Goal: Communication & Community: Answer question/provide support

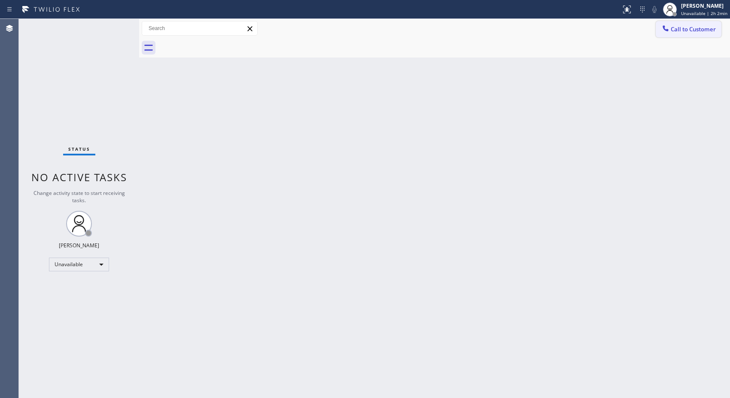
click at [703, 32] on span "Call to Customer" at bounding box center [692, 29] width 45 height 8
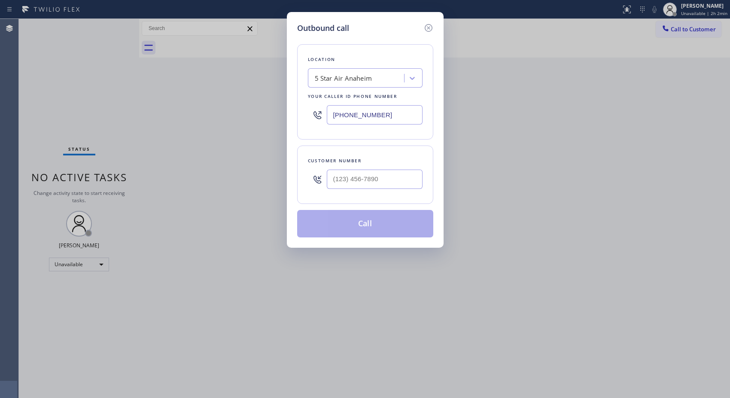
drag, startPoint x: 401, startPoint y: 107, endPoint x: 260, endPoint y: 54, distance: 151.1
click at [307, 87] on div "Location 5 Star Air Anaheim Your caller id phone number [PHONE_NUMBER]" at bounding box center [365, 91] width 136 height 95
drag, startPoint x: 390, startPoint y: 115, endPoint x: 252, endPoint y: 2, distance: 177.5
click at [287, 95] on div "Outbound call Location 5 Star Air Anaheim Your caller id phone number [PHONE_NU…" at bounding box center [365, 130] width 157 height 236
paste input "773) 830-466"
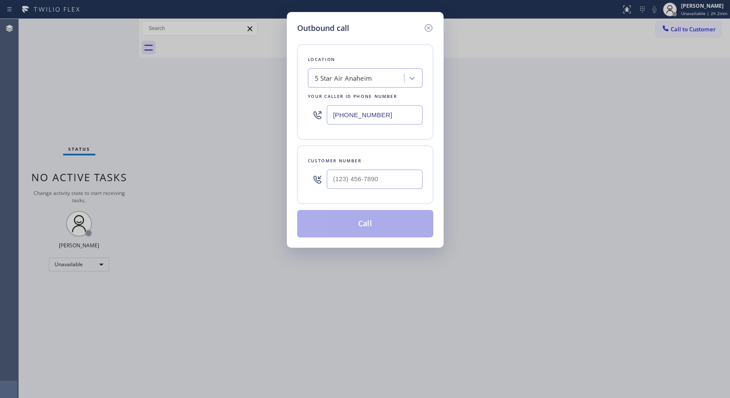
type input "[PHONE_NUMBER]"
drag, startPoint x: 386, startPoint y: 178, endPoint x: 270, endPoint y: 130, distance: 126.1
click at [292, 176] on div "Outbound call Location [GEOGRAPHIC_DATA] Appliance Repair Your caller id phone …" at bounding box center [365, 130] width 157 height 236
paste input "312) 200-6370"
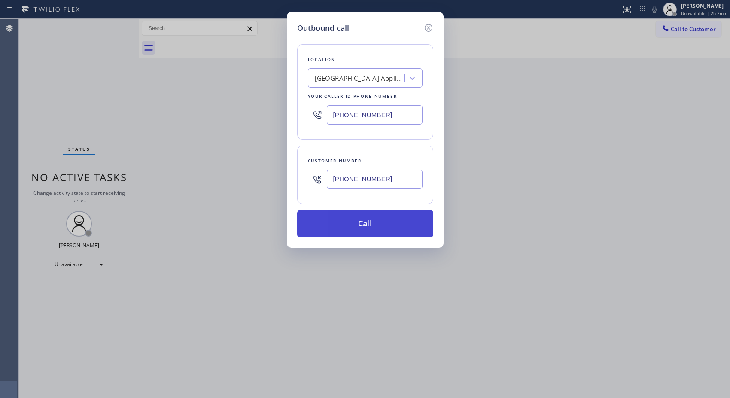
type input "[PHONE_NUMBER]"
click at [392, 223] on button "Call" at bounding box center [365, 223] width 136 height 27
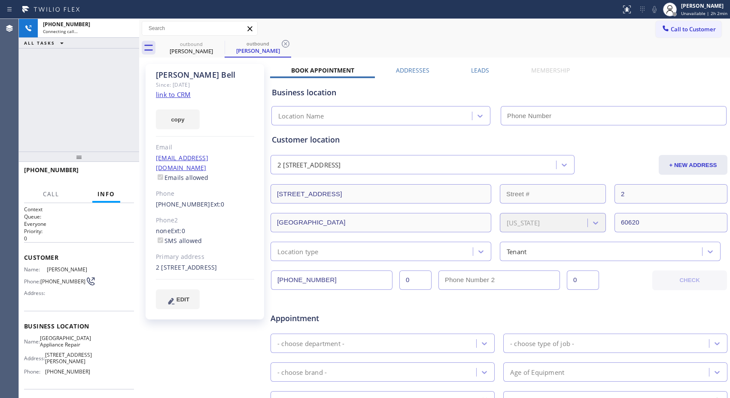
type input "[PHONE_NUMBER]"
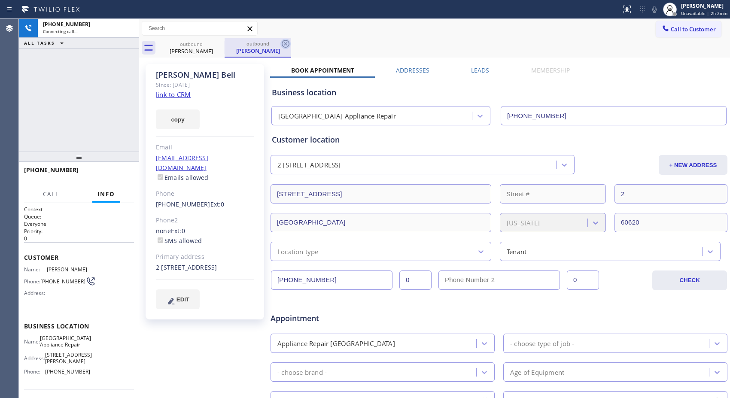
click at [287, 46] on icon at bounding box center [285, 44] width 10 height 10
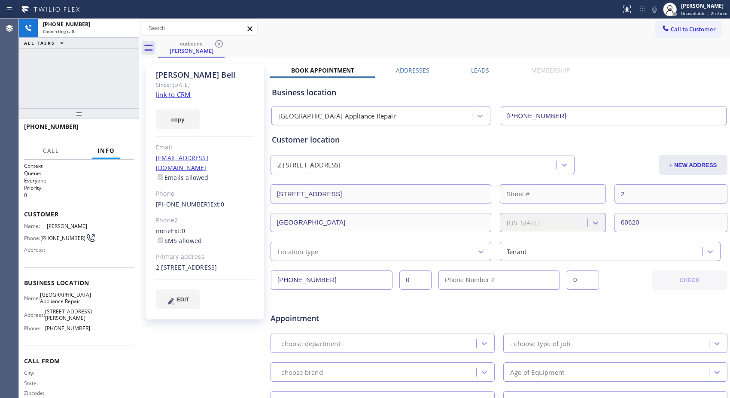
drag, startPoint x: 99, startPoint y: 161, endPoint x: 99, endPoint y: 117, distance: 43.8
click at [99, 117] on div at bounding box center [79, 113] width 120 height 10
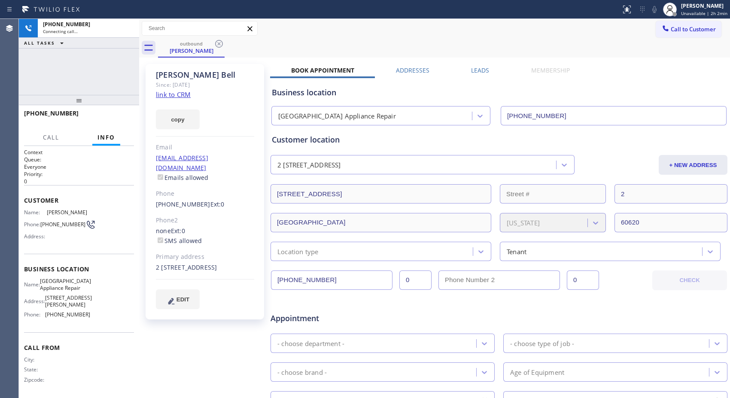
drag, startPoint x: 91, startPoint y: 117, endPoint x: 94, endPoint y: 101, distance: 16.6
click at [94, 101] on div at bounding box center [79, 100] width 120 height 10
click at [107, 114] on span "HANG UP" at bounding box center [114, 117] width 26 height 6
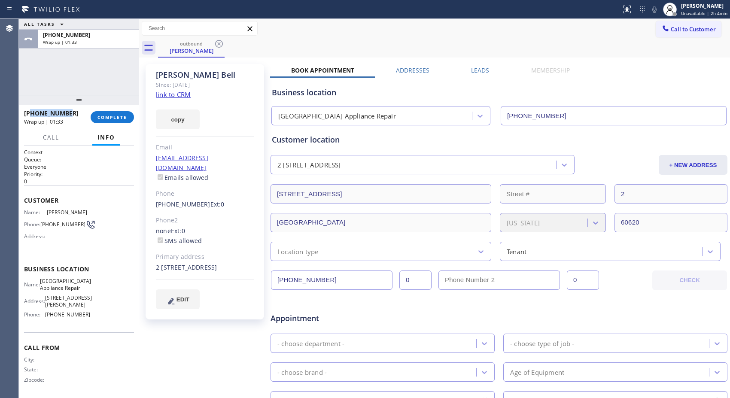
drag, startPoint x: 68, startPoint y: 113, endPoint x: 31, endPoint y: 111, distance: 37.0
click at [31, 111] on div "[PHONE_NUMBER]" at bounding box center [54, 113] width 61 height 8
copy span "3122006370"
click at [121, 117] on span "COMPLETE" at bounding box center [112, 117] width 30 height 6
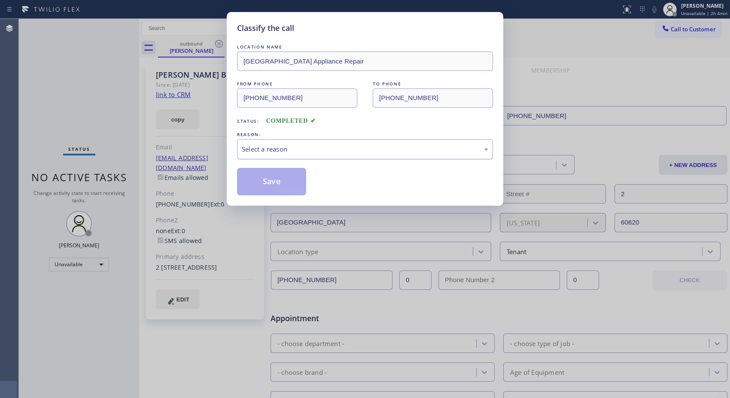
drag, startPoint x: 443, startPoint y: 147, endPoint x: 422, endPoint y: 153, distance: 21.8
click at [434, 151] on div "Select a reason" at bounding box center [365, 149] width 246 height 10
click at [294, 178] on button "Save" at bounding box center [271, 181] width 69 height 27
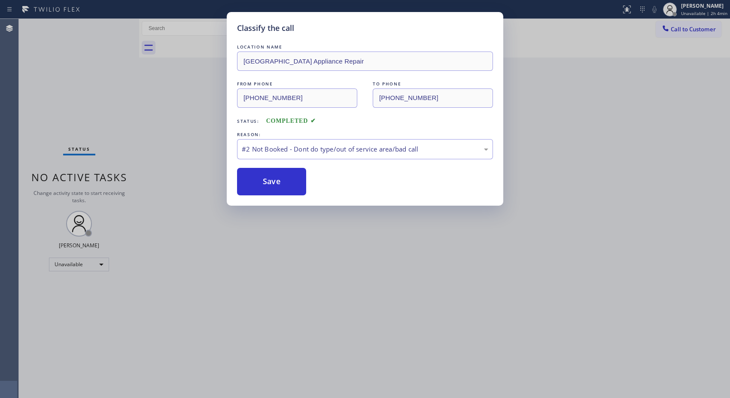
click at [697, 31] on div "Classify the call LOCATION NAME [GEOGRAPHIC_DATA] Appliance Repair FROM PHONE […" at bounding box center [365, 199] width 730 height 398
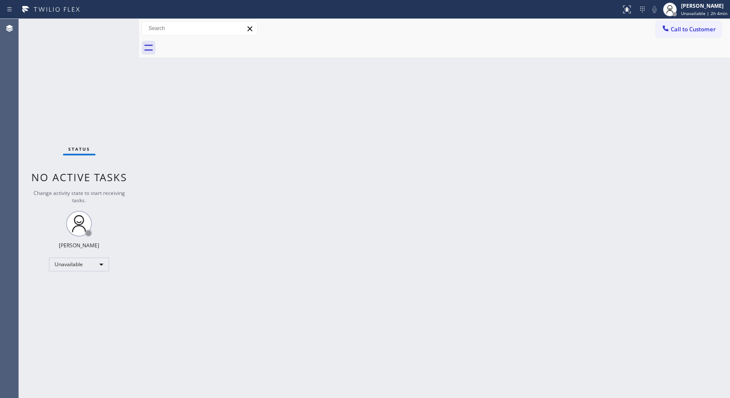
click at [697, 31] on span "Call to Customer" at bounding box center [692, 29] width 45 height 8
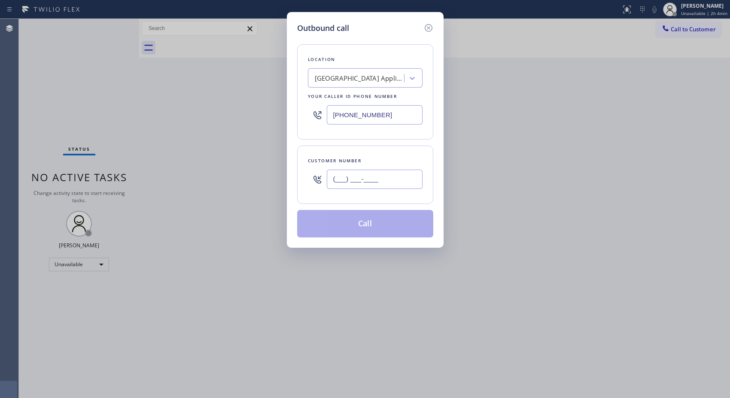
drag, startPoint x: 377, startPoint y: 175, endPoint x: 275, endPoint y: 167, distance: 102.1
click at [282, 168] on div "Outbound call Location [GEOGRAPHIC_DATA] Appliance Repair Your caller id phone …" at bounding box center [365, 199] width 730 height 398
paste input "312) 200-6370"
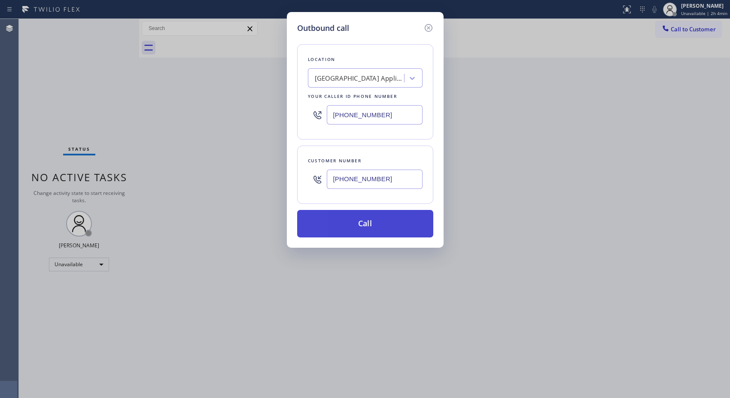
type input "[PHONE_NUMBER]"
click at [388, 228] on button "Call" at bounding box center [365, 223] width 136 height 27
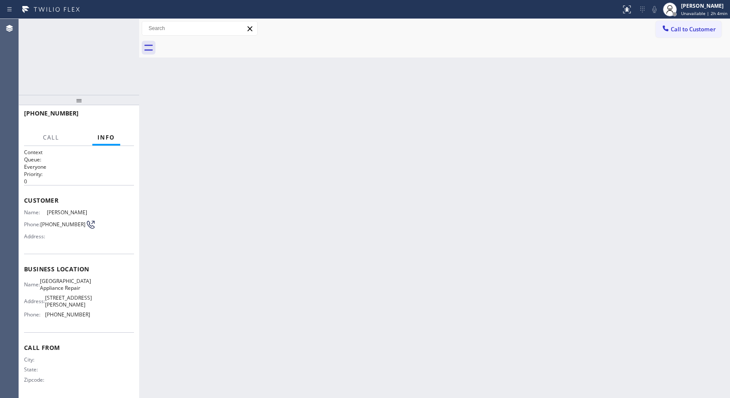
click at [391, 218] on div "Back to Dashboard Change Sender ID Customers Technicians Select a contact Outbo…" at bounding box center [434, 208] width 591 height 379
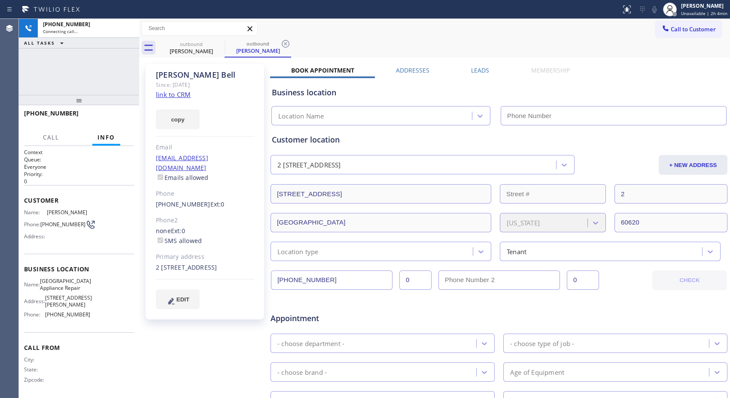
type input "[PHONE_NUMBER]"
click at [289, 44] on icon at bounding box center [285, 44] width 10 height 10
drag, startPoint x: 83, startPoint y: 103, endPoint x: 84, endPoint y: 59, distance: 44.2
click at [84, 59] on div "[PHONE_NUMBER] Connecting call… ALL TASKS ALL TASKS ACTIVE TASKS TASKS IN WRAP …" at bounding box center [79, 208] width 120 height 379
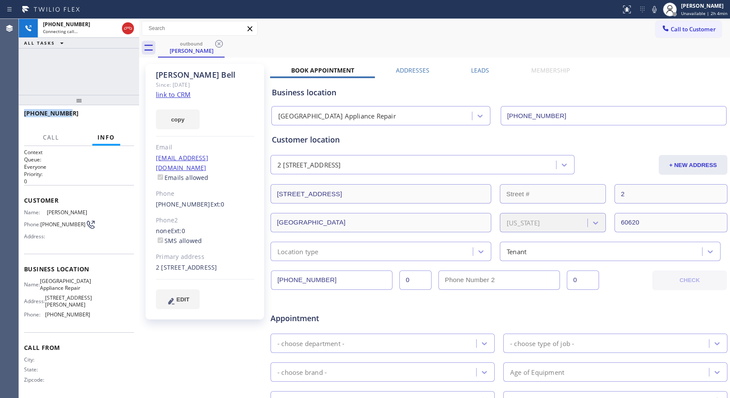
drag, startPoint x: 73, startPoint y: 114, endPoint x: 25, endPoint y: 114, distance: 48.5
click at [25, 114] on div "[PHONE_NUMBER]" at bounding box center [76, 113] width 104 height 8
click at [130, 30] on icon at bounding box center [128, 28] width 10 height 10
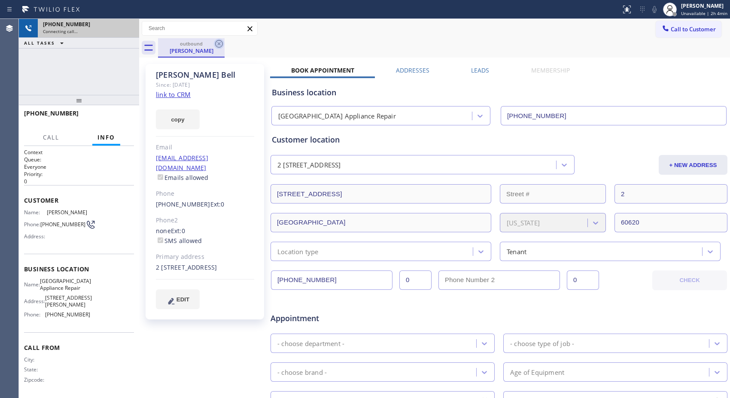
click at [219, 42] on icon at bounding box center [219, 44] width 10 height 10
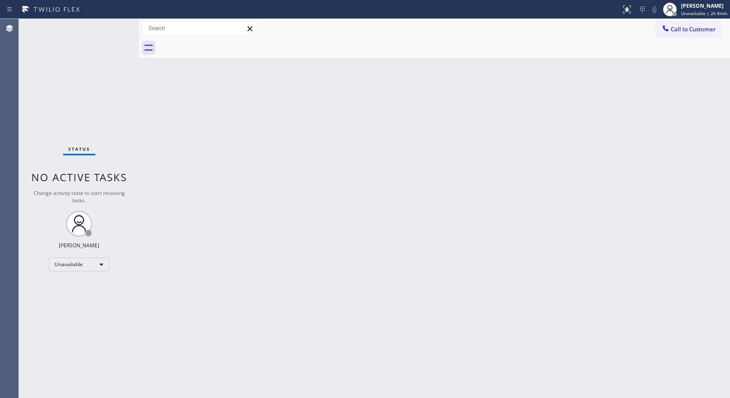
drag, startPoint x: 713, startPoint y: 30, endPoint x: 695, endPoint y: 30, distance: 17.2
click at [711, 30] on span "Call to Customer" at bounding box center [692, 29] width 45 height 8
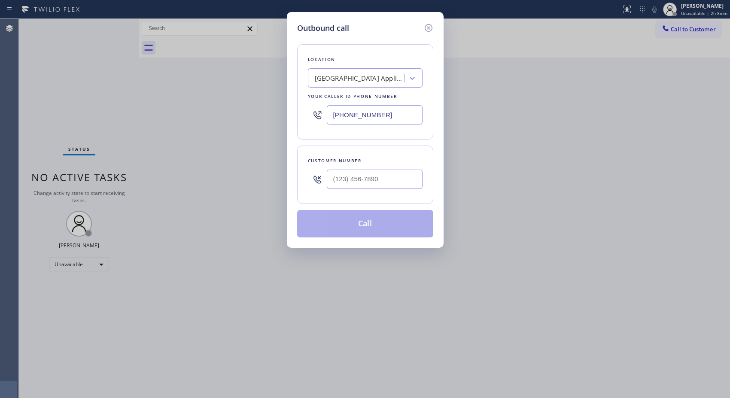
drag, startPoint x: 384, startPoint y: 115, endPoint x: 260, endPoint y: 91, distance: 126.6
click at [271, 97] on div "Outbound call Location [GEOGRAPHIC_DATA] Appliance Repair Your caller id phone …" at bounding box center [365, 199] width 730 height 398
paste input "213) 855-1866"
type input "[PHONE_NUMBER]"
click at [333, 182] on input "(___) ___-____" at bounding box center [375, 179] width 96 height 19
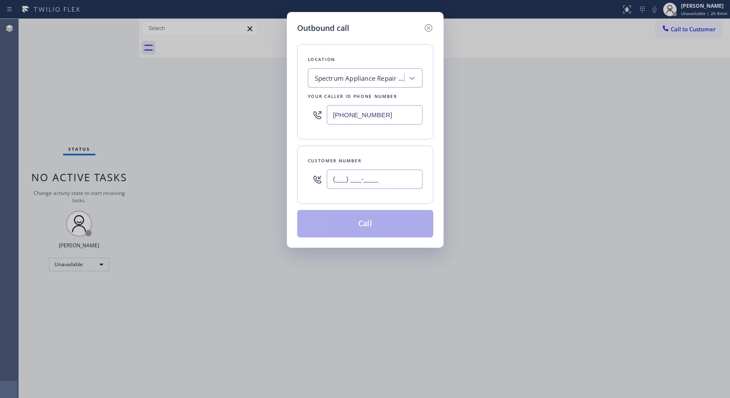
paste input "805) 330-0601"
type input "[PHONE_NUMBER]"
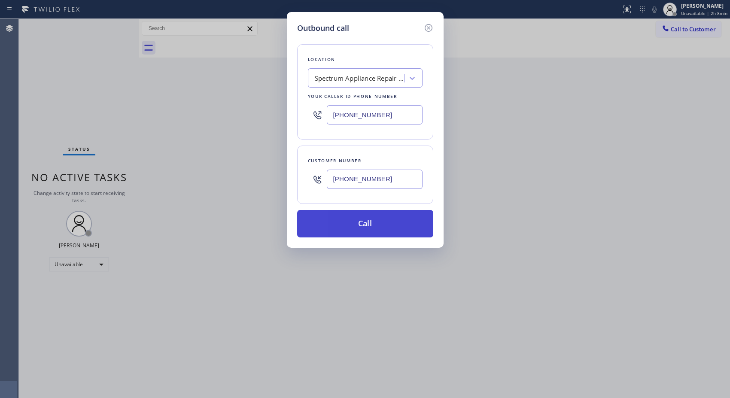
click at [404, 229] on button "Call" at bounding box center [365, 223] width 136 height 27
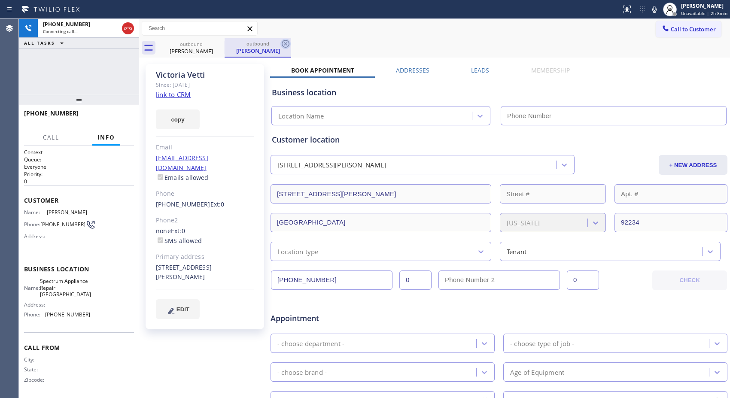
click at [285, 44] on icon at bounding box center [286, 44] width 8 height 8
type input "[PHONE_NUMBER]"
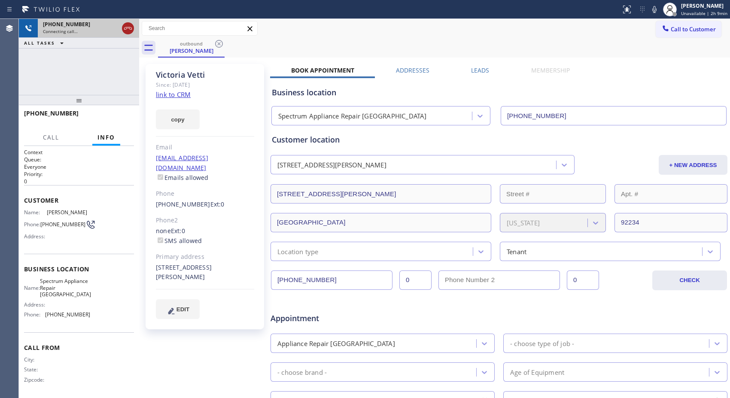
click at [127, 30] on icon at bounding box center [128, 28] width 10 height 10
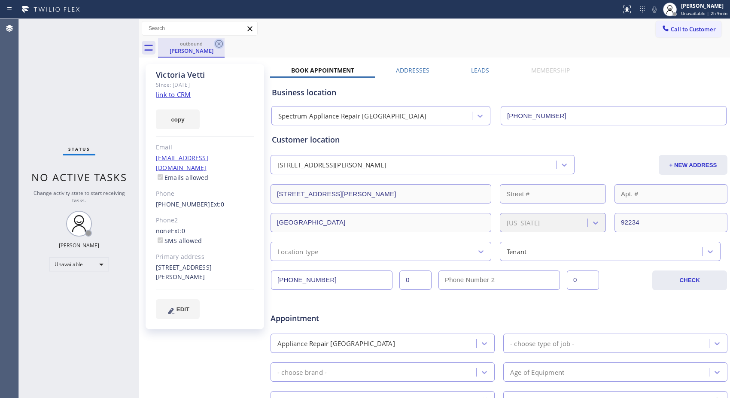
click at [223, 43] on icon at bounding box center [219, 44] width 10 height 10
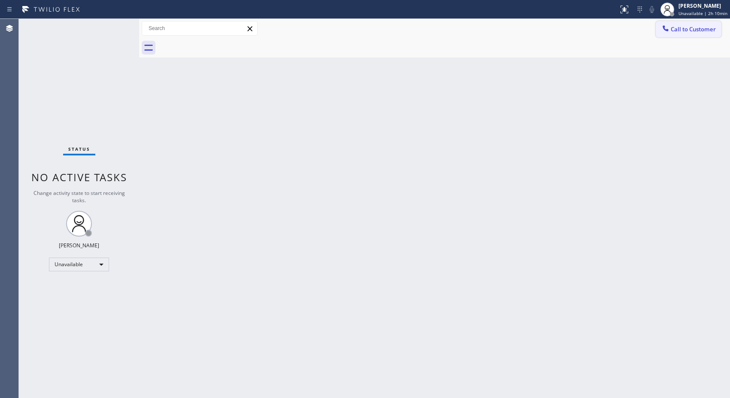
click at [674, 35] on button "Call to Customer" at bounding box center [688, 29] width 66 height 16
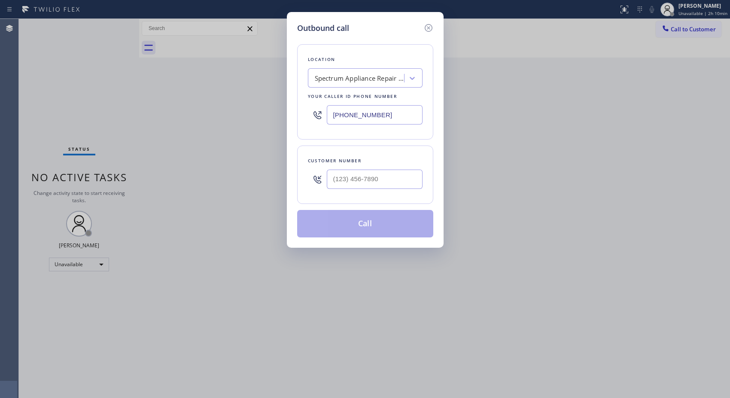
drag, startPoint x: 389, startPoint y: 125, endPoint x: 309, endPoint y: 116, distance: 80.8
click at [309, 116] on div "Location Spectrum Appliance Repair [GEOGRAPHIC_DATA] Your caller id phone numbe…" at bounding box center [365, 91] width 136 height 95
paste input "424) 329-2198"
type input "[PHONE_NUMBER]"
click at [329, 175] on input "(___) ___-____" at bounding box center [375, 179] width 96 height 19
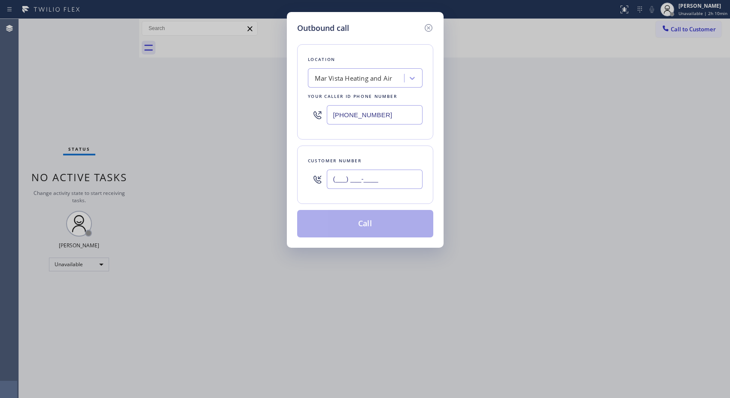
paste input "310) 963-0991"
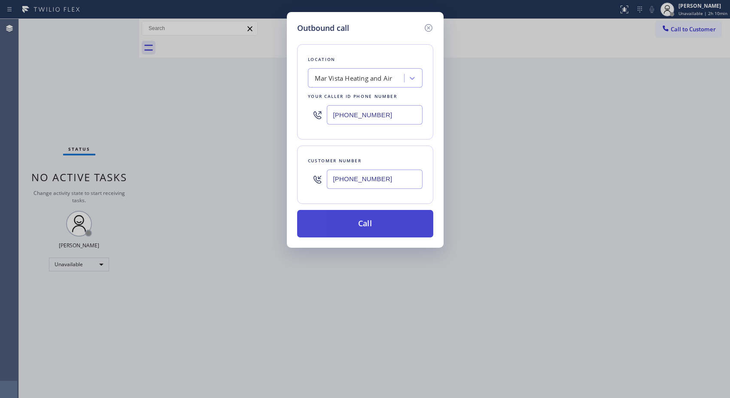
type input "[PHONE_NUMBER]"
click at [378, 216] on button "Call" at bounding box center [365, 223] width 136 height 27
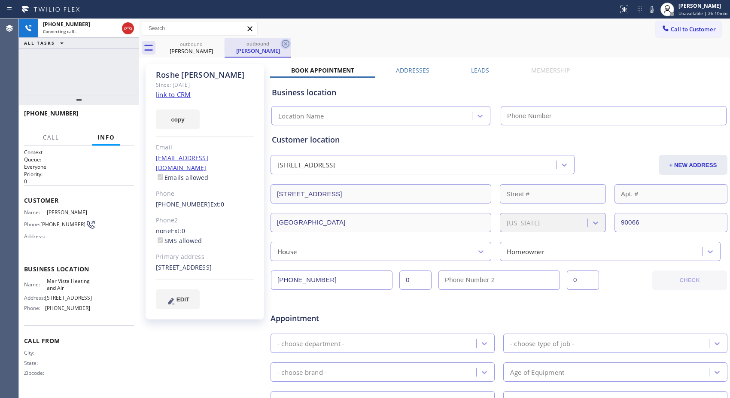
type input "[PHONE_NUMBER]"
click at [287, 44] on icon at bounding box center [285, 44] width 10 height 10
click at [169, 77] on div "[PERSON_NAME]" at bounding box center [205, 75] width 98 height 10
click at [169, 76] on div "[PERSON_NAME]" at bounding box center [205, 75] width 98 height 10
copy div "Roshe"
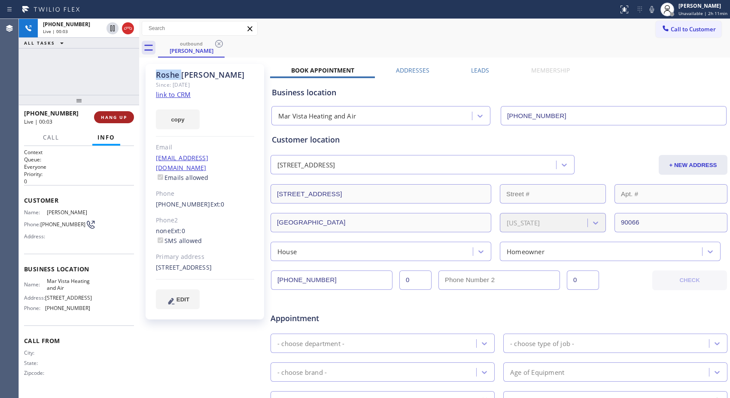
click at [118, 122] on button "HANG UP" at bounding box center [114, 117] width 40 height 12
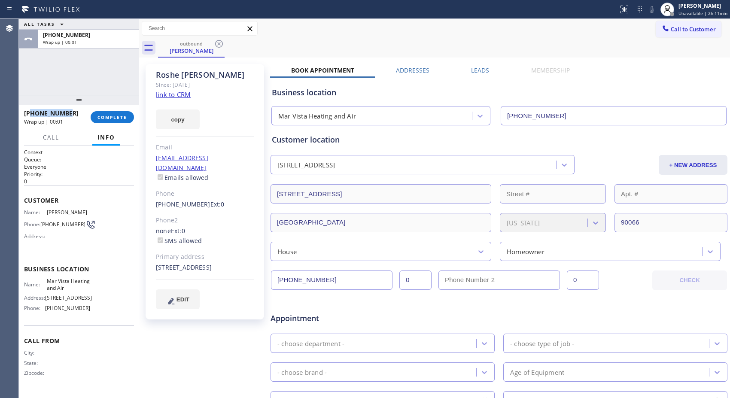
copy span "3109630991"
drag, startPoint x: 73, startPoint y: 113, endPoint x: 31, endPoint y: 113, distance: 41.6
click at [31, 113] on div "[PHONE_NUMBER]" at bounding box center [54, 113] width 61 height 8
click at [108, 114] on span "COMPLETE" at bounding box center [112, 117] width 30 height 6
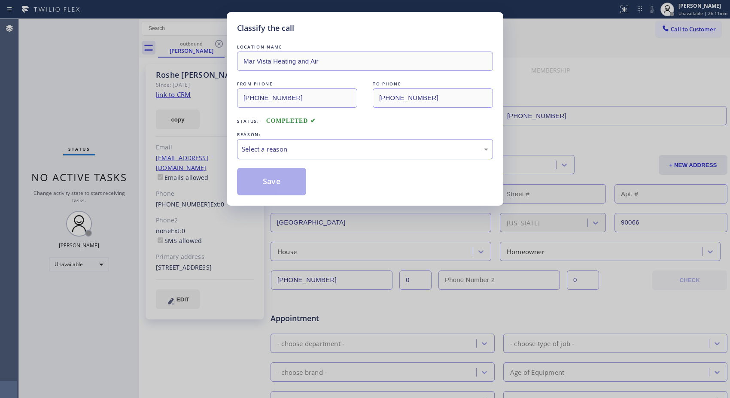
click at [422, 149] on div "Select a reason" at bounding box center [365, 149] width 246 height 10
click at [288, 180] on button "Save" at bounding box center [271, 181] width 69 height 27
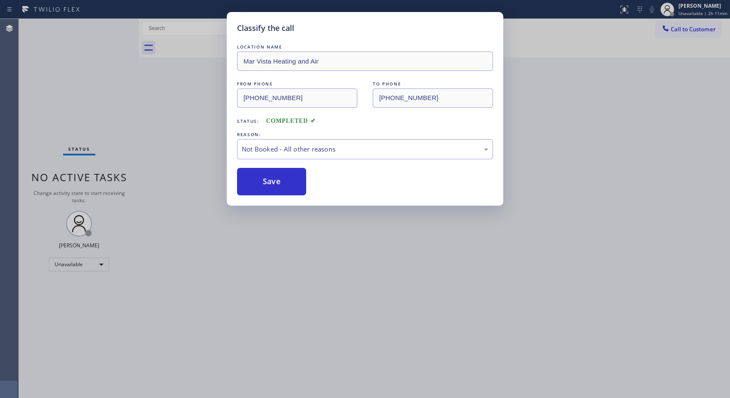
click at [685, 33] on div "Classify the call LOCATION NAME Mar Vista Heating and Air FROM PHONE [PHONE_NUM…" at bounding box center [365, 199] width 730 height 398
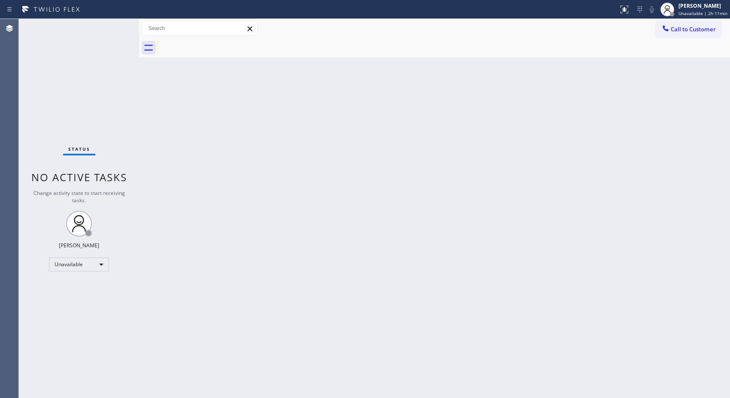
click at [685, 33] on span "Call to Customer" at bounding box center [692, 29] width 45 height 8
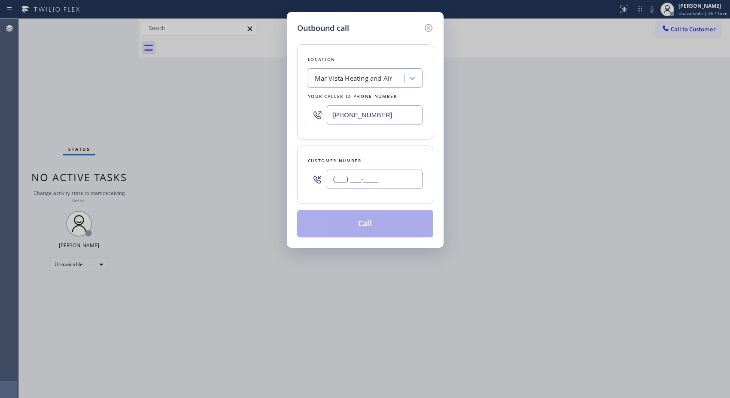
drag, startPoint x: 411, startPoint y: 176, endPoint x: 300, endPoint y: 161, distance: 112.3
click at [315, 176] on div "(___) ___-____" at bounding box center [365, 179] width 115 height 28
paste input "310) 963-0991"
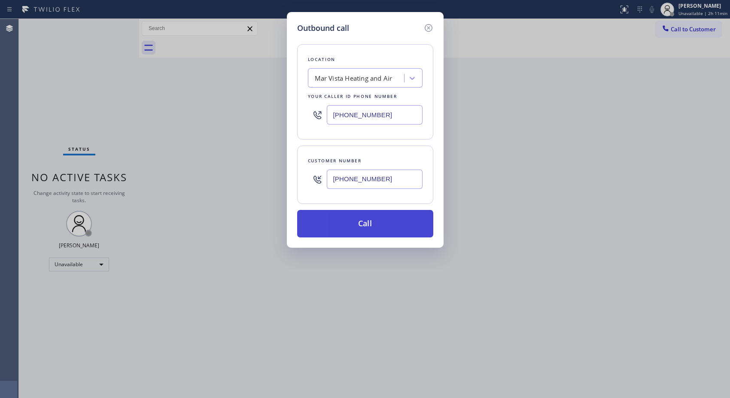
type input "[PHONE_NUMBER]"
click at [374, 230] on button "Call" at bounding box center [365, 223] width 136 height 27
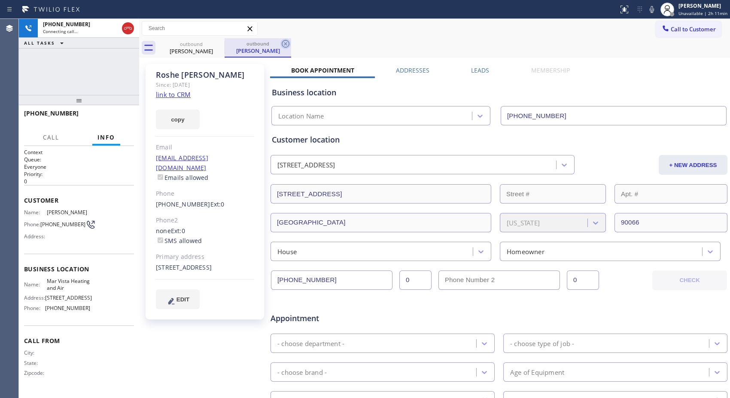
click at [288, 45] on icon at bounding box center [285, 44] width 10 height 10
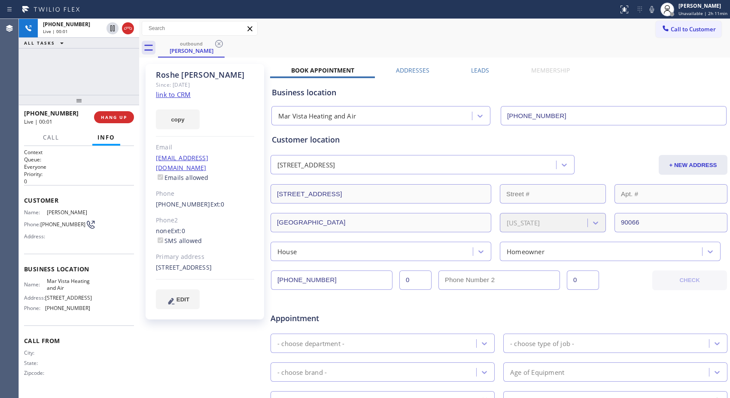
click at [461, 29] on div "Call to Customer Outbound call Location Mar Vista Heating and Air Your caller i…" at bounding box center [434, 28] width 591 height 15
click at [128, 29] on icon at bounding box center [128, 28] width 10 height 10
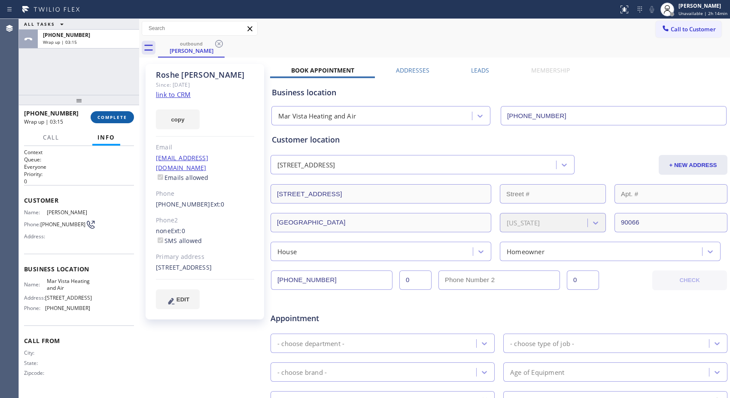
click at [124, 116] on span "COMPLETE" at bounding box center [112, 117] width 30 height 6
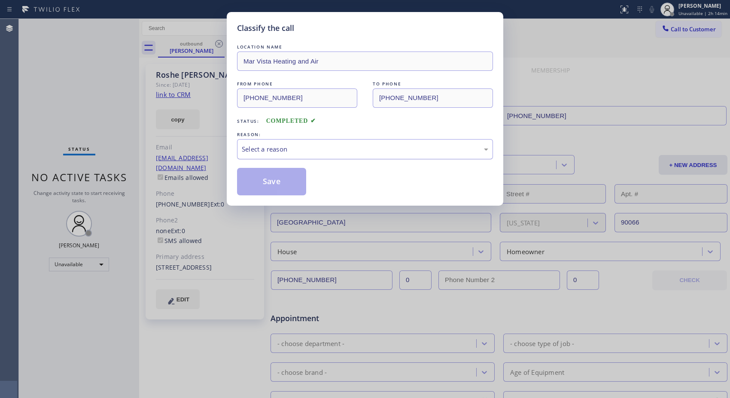
click at [346, 156] on div "Select a reason" at bounding box center [365, 149] width 256 height 20
click at [291, 185] on button "Save" at bounding box center [271, 181] width 69 height 27
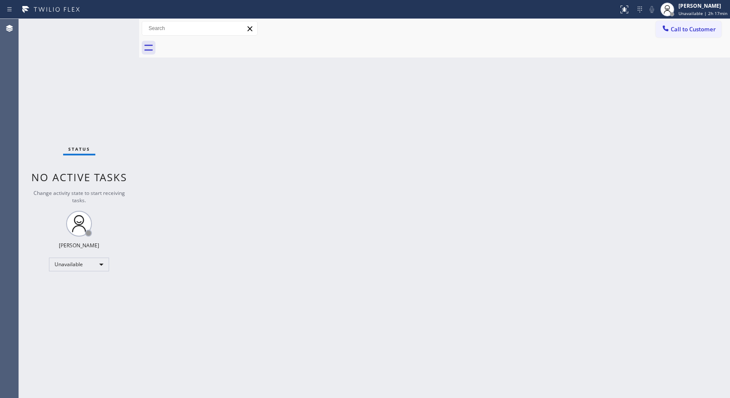
drag, startPoint x: 616, startPoint y: 195, endPoint x: 603, endPoint y: 195, distance: 12.5
click at [616, 195] on div "Back to Dashboard Change Sender ID Customers Technicians Select a contact Outbo…" at bounding box center [434, 208] width 591 height 379
click at [690, 5] on div "[PERSON_NAME]" at bounding box center [702, 5] width 49 height 7
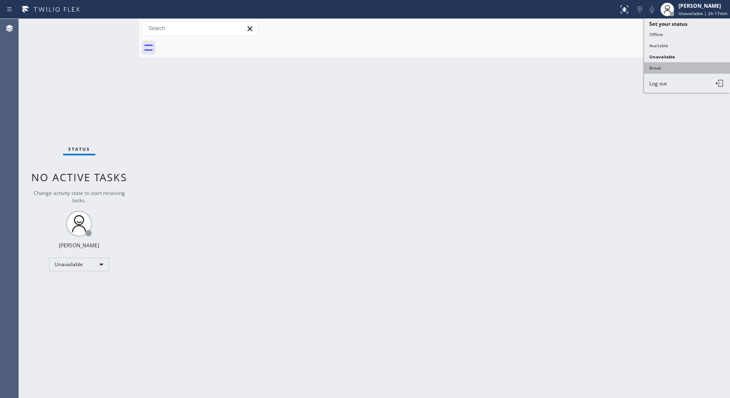
click at [668, 65] on button "Break" at bounding box center [687, 67] width 86 height 11
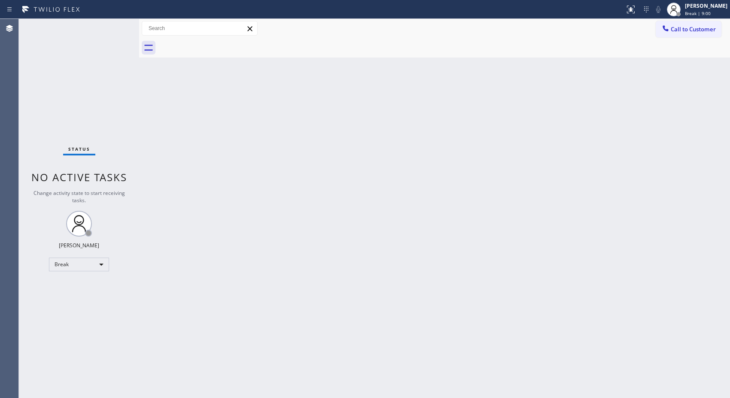
click at [296, 132] on div "Back to Dashboard Change Sender ID Customers Technicians Select a contact Outbo…" at bounding box center [434, 208] width 591 height 379
drag, startPoint x: 402, startPoint y: 1, endPoint x: 462, endPoint y: 95, distance: 111.0
click at [462, 95] on div "Back to Dashboard Change Sender ID Customers Technicians Select a contact Outbo…" at bounding box center [434, 208] width 591 height 379
click at [706, 10] on span "Break | 14:04" at bounding box center [699, 13] width 28 height 6
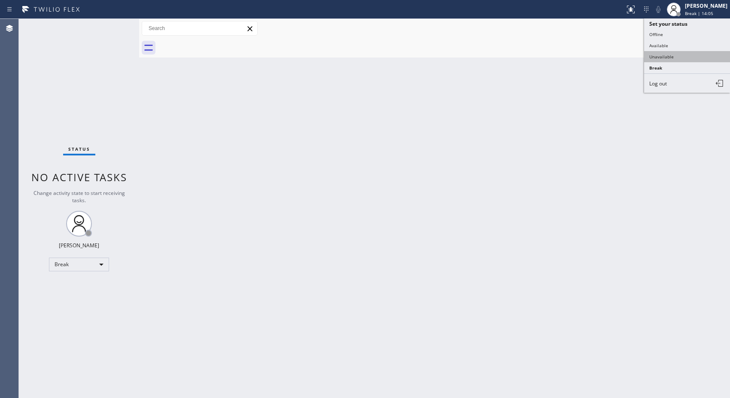
click at [670, 57] on button "Unavailable" at bounding box center [687, 56] width 86 height 11
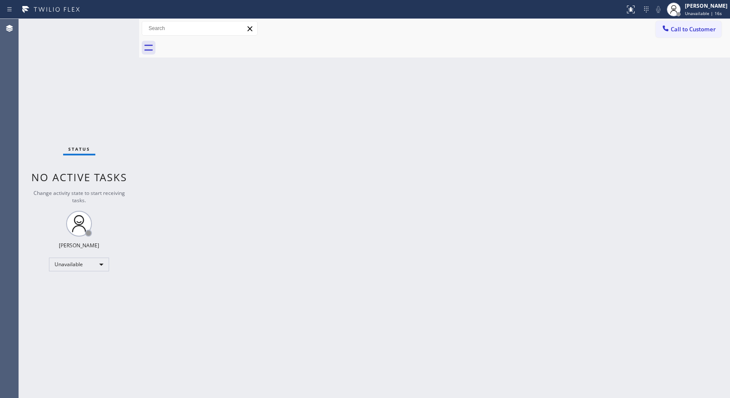
click at [517, 156] on div "Back to Dashboard Change Sender ID Customers Technicians Select a contact Outbo…" at bounding box center [434, 208] width 591 height 379
click at [697, 11] on span "Unavailable | 25:22" at bounding box center [705, 13] width 41 height 6
click at [492, 105] on div "Back to Dashboard Change Sender ID Customers Technicians Select a contact Outbo…" at bounding box center [434, 208] width 591 height 379
click at [689, 32] on span "Call to Customer" at bounding box center [692, 29] width 45 height 8
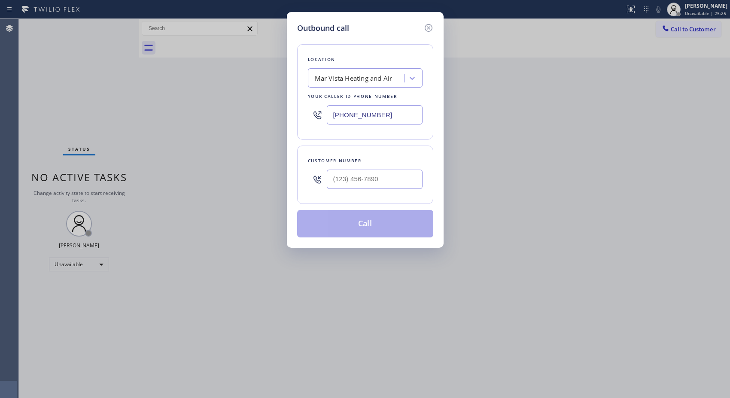
drag, startPoint x: 323, startPoint y: 100, endPoint x: 251, endPoint y: 57, distance: 84.7
click at [264, 75] on div "Outbound call Location Mar Vista Heating and Air Your caller id phone number [P…" at bounding box center [365, 199] width 730 height 398
paste input "516) 430-7756"
type input "[PHONE_NUMBER]"
drag, startPoint x: 396, startPoint y: 182, endPoint x: 274, endPoint y: 76, distance: 161.9
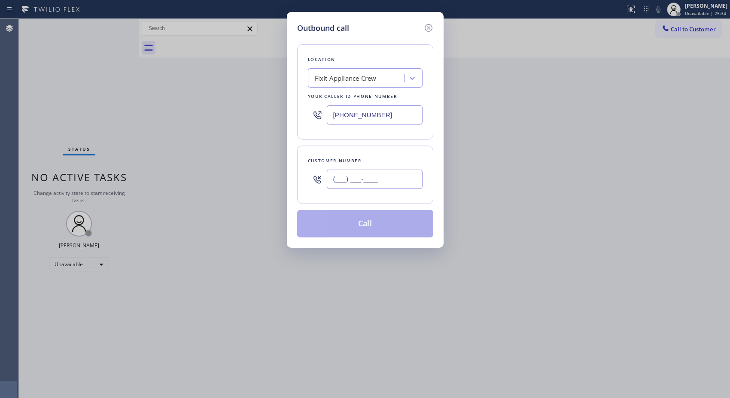
click at [289, 160] on div "Outbound call Location FixIt Appliance Crew Your caller id phone number [PHONE_…" at bounding box center [365, 130] width 157 height 236
paste input "516) 297-2208"
type input "[PHONE_NUMBER]"
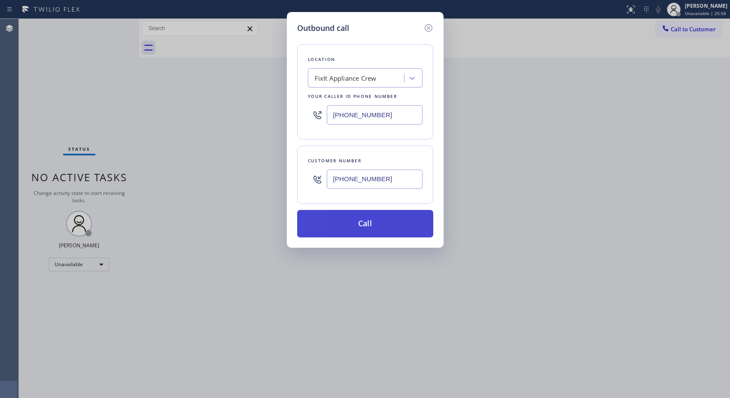
click at [370, 218] on button "Call" at bounding box center [365, 223] width 136 height 27
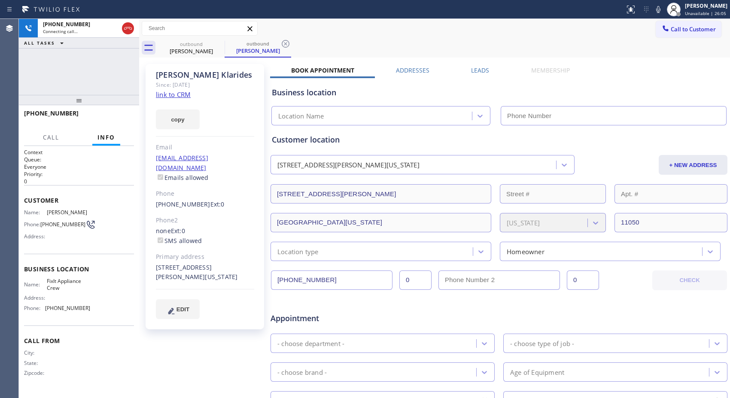
type input "[PHONE_NUMBER]"
click at [286, 42] on icon at bounding box center [285, 44] width 10 height 10
drag, startPoint x: 72, startPoint y: 112, endPoint x: 21, endPoint y: 112, distance: 50.2
click at [21, 112] on div "[PHONE_NUMBER]" at bounding box center [79, 117] width 120 height 24
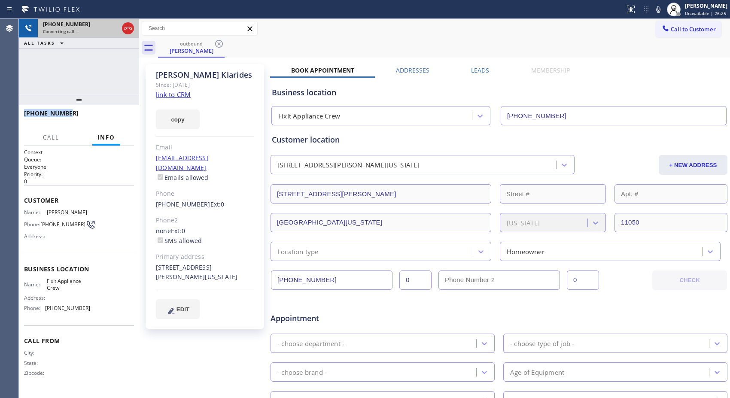
copy span "[PHONE_NUMBER]"
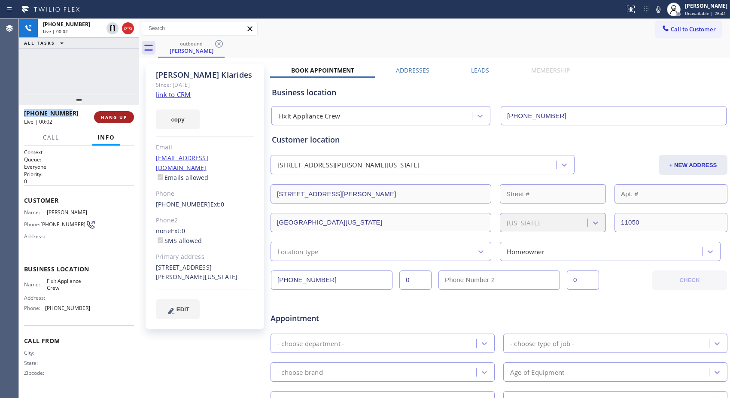
click at [122, 118] on span "HANG UP" at bounding box center [114, 117] width 26 height 6
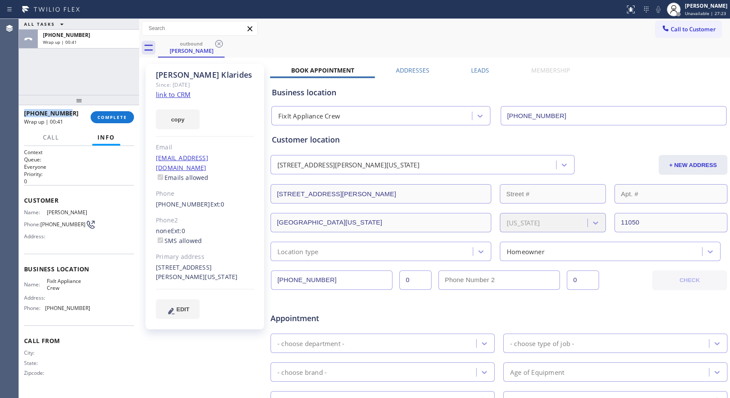
click at [70, 114] on div "[PHONE_NUMBER]" at bounding box center [54, 113] width 61 height 8
drag, startPoint x: 67, startPoint y: 111, endPoint x: 24, endPoint y: 114, distance: 42.6
click at [24, 114] on div "[PHONE_NUMBER]" at bounding box center [54, 113] width 61 height 8
copy span "[PHONE_NUMBER]"
click at [117, 114] on span "COMPLETE" at bounding box center [112, 117] width 30 height 6
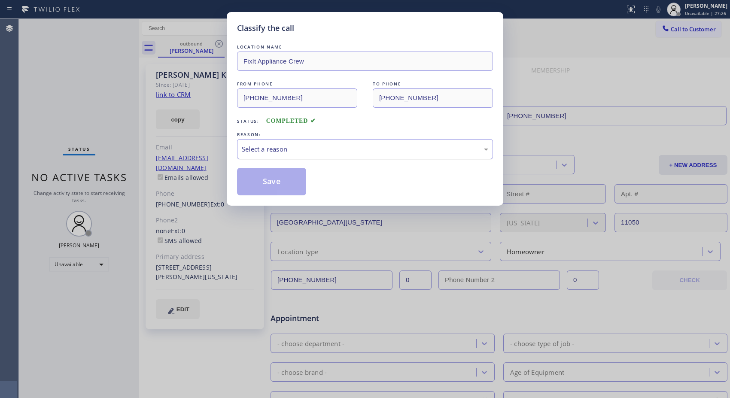
drag, startPoint x: 362, startPoint y: 147, endPoint x: 354, endPoint y: 152, distance: 9.6
click at [362, 147] on div "Select a reason" at bounding box center [365, 149] width 246 height 10
click at [279, 185] on button "Save" at bounding box center [271, 181] width 69 height 27
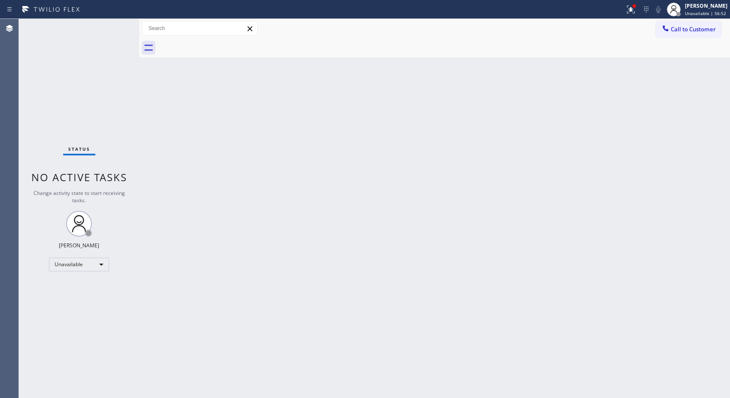
drag, startPoint x: 705, startPoint y: 30, endPoint x: 514, endPoint y: 62, distance: 194.1
click at [700, 30] on span "Call to Customer" at bounding box center [692, 29] width 45 height 8
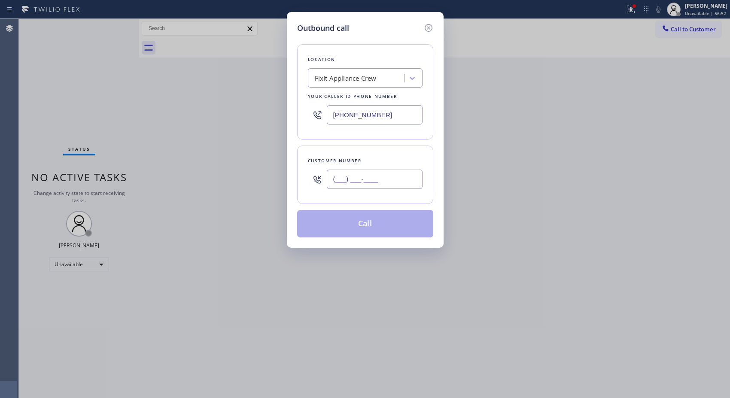
drag, startPoint x: 415, startPoint y: 180, endPoint x: 280, endPoint y: 157, distance: 136.8
click at [289, 169] on div "Outbound call Location FixIt Appliance Crew Your caller id phone number [PHONE_…" at bounding box center [365, 130] width 157 height 236
paste input "323) 393-2108"
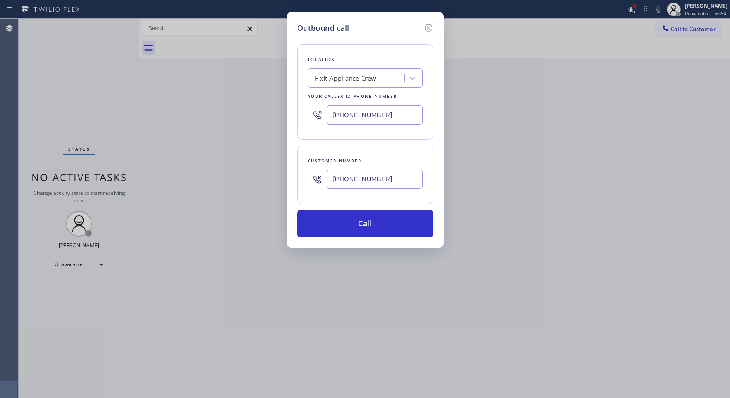
type input "[PHONE_NUMBER]"
click at [346, 85] on div "FixIt Appliance Crew" at bounding box center [357, 78] width 94 height 15
paste input "Best Sub Zero Repair Whittier"
type input "Best Sub Zero Repair Whittier"
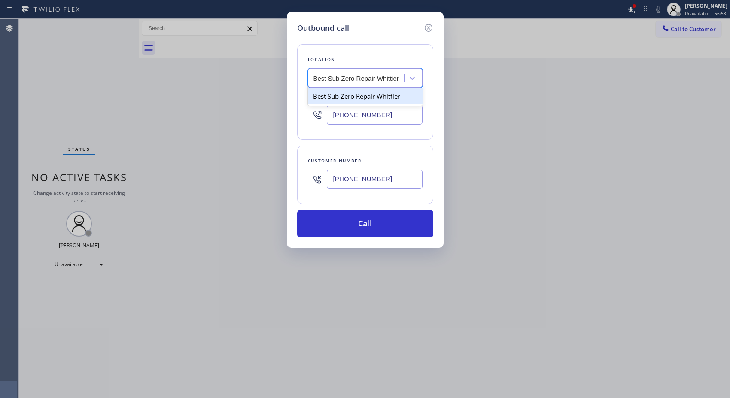
click at [350, 102] on div "Best Sub Zero Repair Whittier" at bounding box center [365, 95] width 115 height 15
type input "[PHONE_NUMBER]"
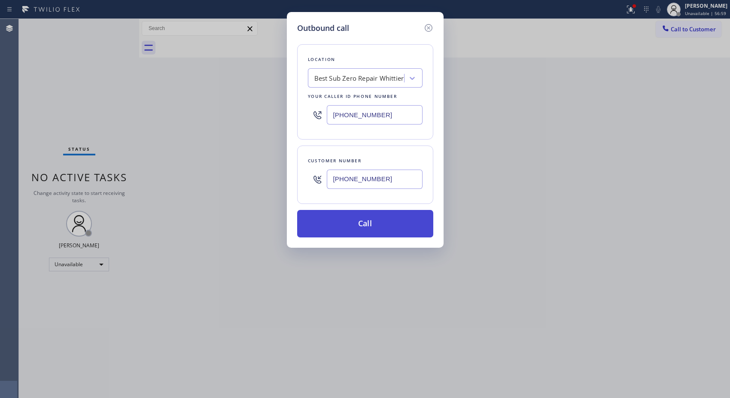
click at [363, 230] on button "Call" at bounding box center [365, 223] width 136 height 27
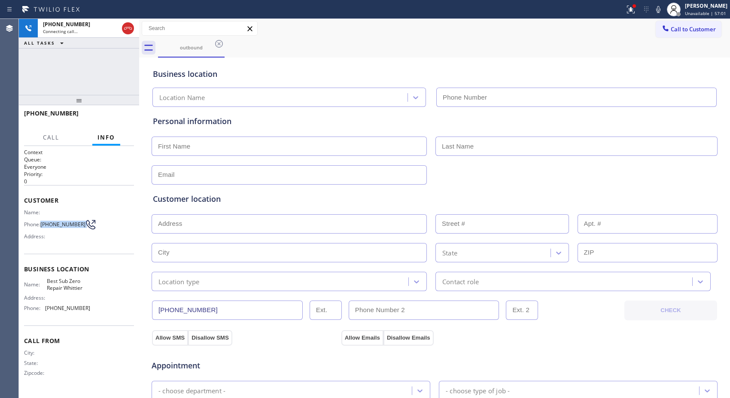
type input "[PHONE_NUMBER]"
click at [81, 222] on div "Phone: [PHONE_NUMBER]" at bounding box center [57, 224] width 66 height 10
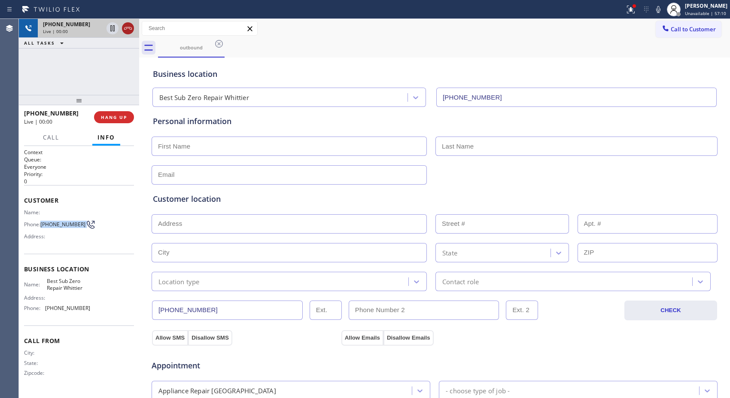
click at [127, 29] on icon at bounding box center [128, 28] width 10 height 10
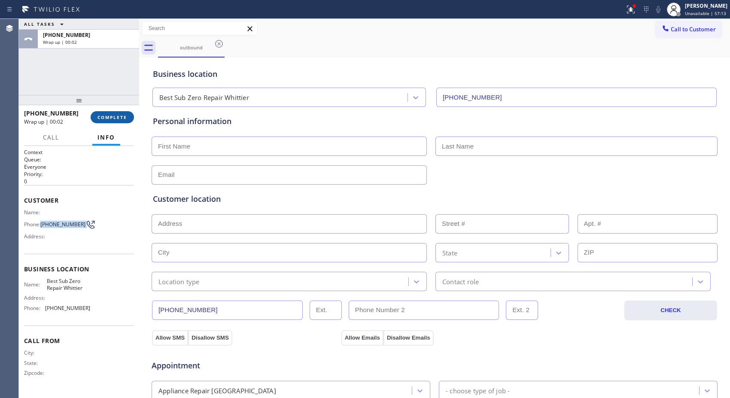
click at [115, 115] on span "COMPLETE" at bounding box center [112, 117] width 30 height 6
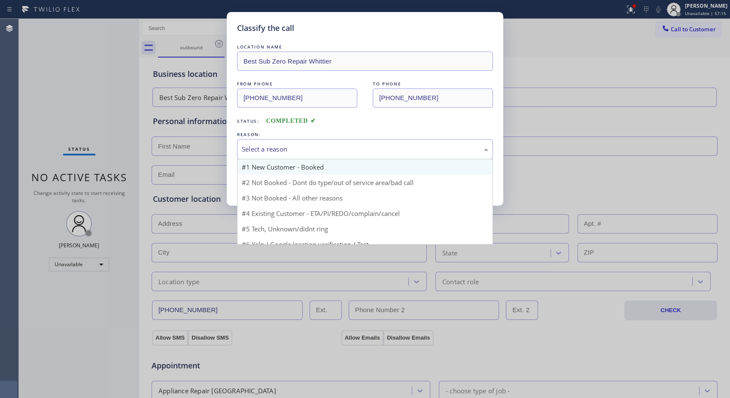
drag, startPoint x: 404, startPoint y: 153, endPoint x: 307, endPoint y: 172, distance: 99.3
click at [396, 153] on div "Select a reason" at bounding box center [365, 149] width 246 height 10
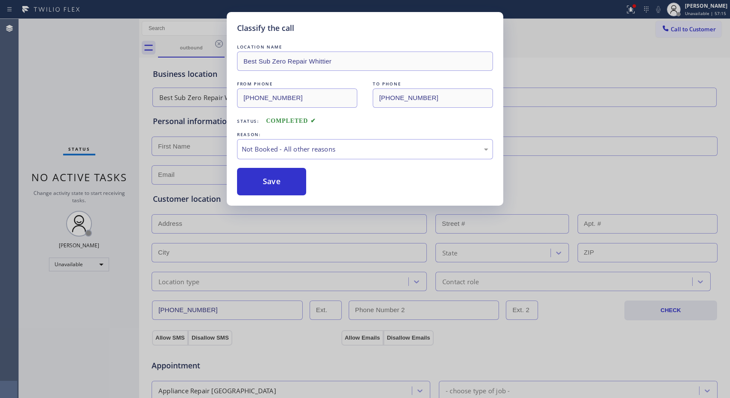
click at [293, 182] on button "Save" at bounding box center [271, 181] width 69 height 27
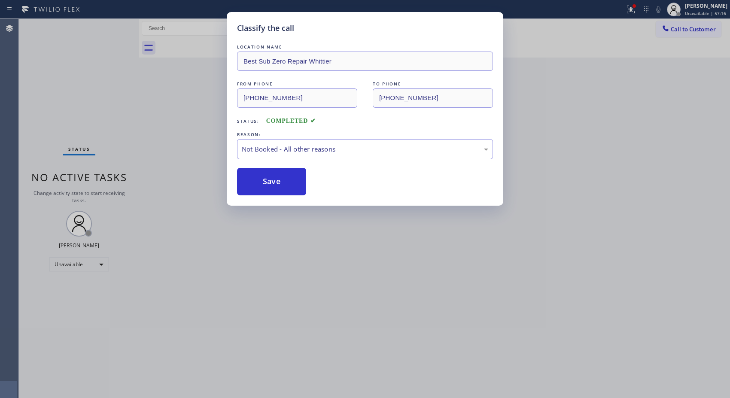
click at [675, 33] on div "Classify the call LOCATION NAME Best Sub Zero Repair Whittier FROM PHONE [PHONE…" at bounding box center [365, 199] width 730 height 398
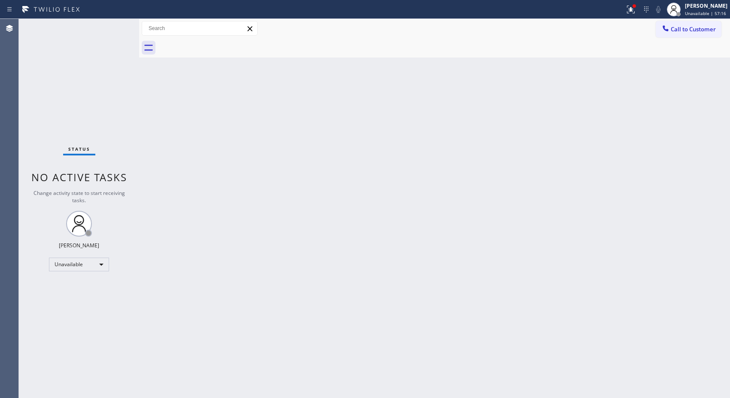
click at [694, 35] on button "Call to Customer" at bounding box center [688, 29] width 66 height 16
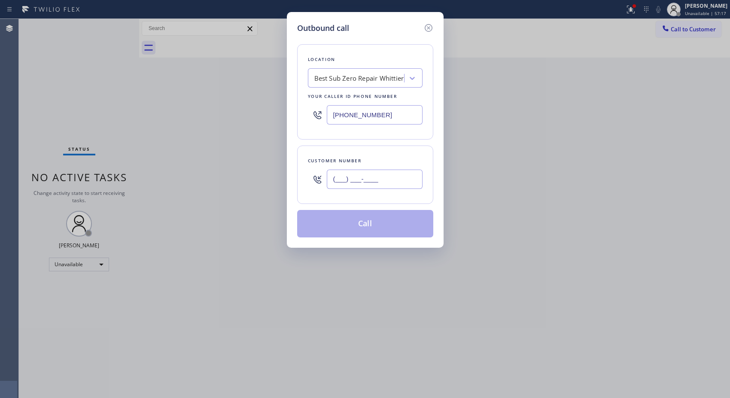
drag, startPoint x: 299, startPoint y: 179, endPoint x: 271, endPoint y: 167, distance: 30.2
click at [271, 167] on div "Outbound call Location Best Sub Zero Repair [GEOGRAPHIC_DATA] Your caller id ph…" at bounding box center [365, 199] width 730 height 398
paste input "323) 393-2108"
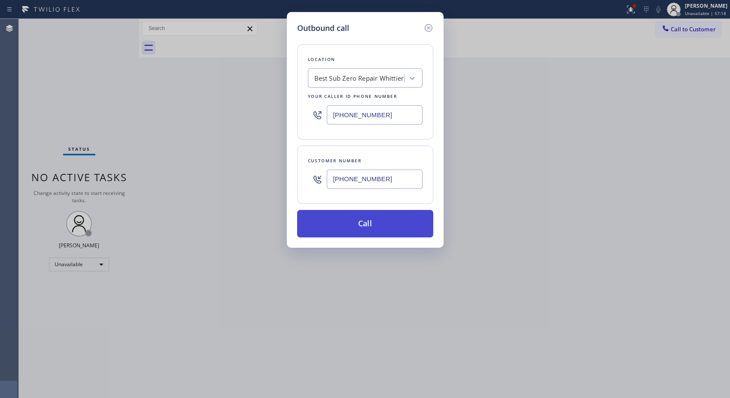
type input "[PHONE_NUMBER]"
click at [385, 229] on button "Call" at bounding box center [365, 223] width 136 height 27
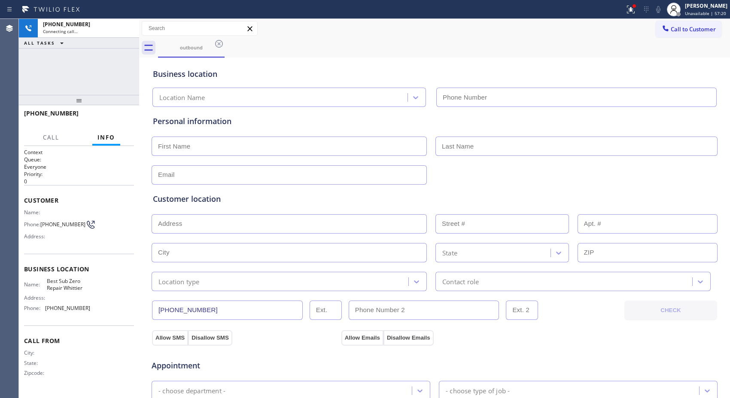
type input "[PHONE_NUMBER]"
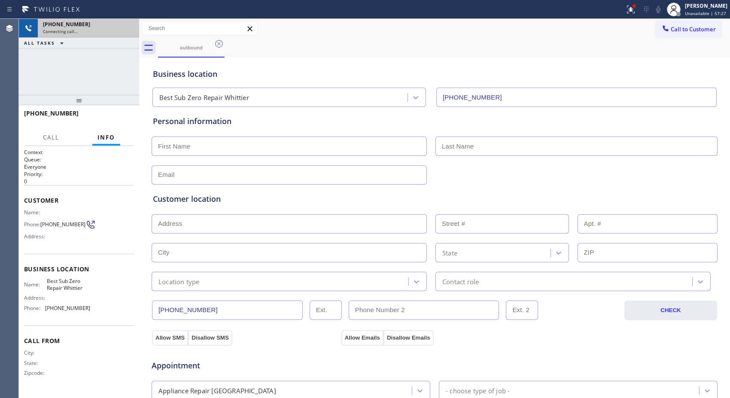
click at [126, 28] on div "Connecting call…" at bounding box center [88, 31] width 91 height 6
drag, startPoint x: 126, startPoint y: 28, endPoint x: 373, endPoint y: 410, distance: 455.0
click at [373, 397] on html "Status report Issues detected These issues could affect your workflow. Please c…" at bounding box center [365, 199] width 730 height 398
click at [127, 27] on icon at bounding box center [128, 28] width 10 height 10
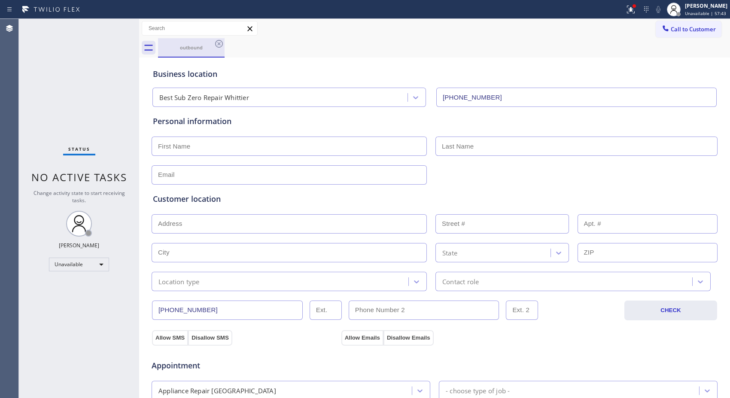
click at [224, 44] on div "outbound" at bounding box center [191, 47] width 67 height 19
click at [218, 45] on icon at bounding box center [219, 44] width 8 height 8
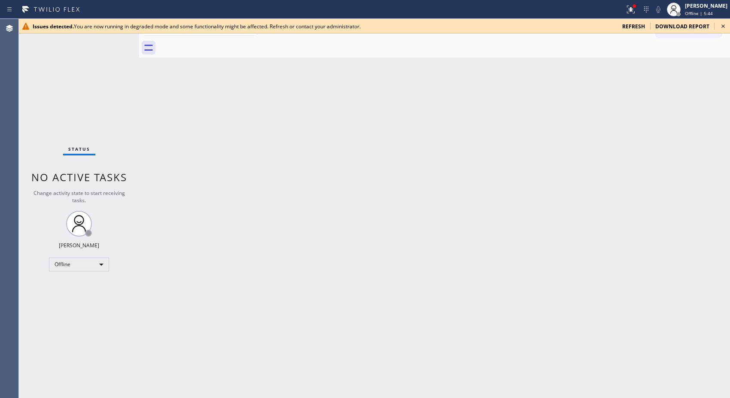
click at [722, 28] on icon at bounding box center [723, 26] width 10 height 10
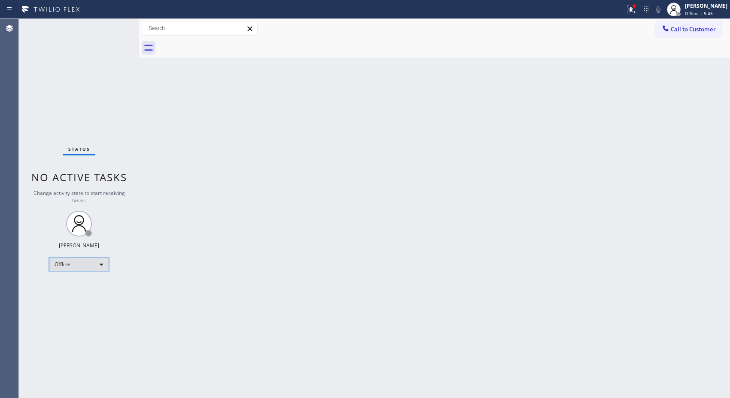
drag, startPoint x: 106, startPoint y: 258, endPoint x: 104, endPoint y: 262, distance: 4.4
click at [104, 262] on div "Offline" at bounding box center [79, 265] width 60 height 14
click at [86, 293] on li "Unavailable" at bounding box center [78, 297] width 58 height 10
click at [698, 26] on span "Call to Customer" at bounding box center [692, 29] width 45 height 8
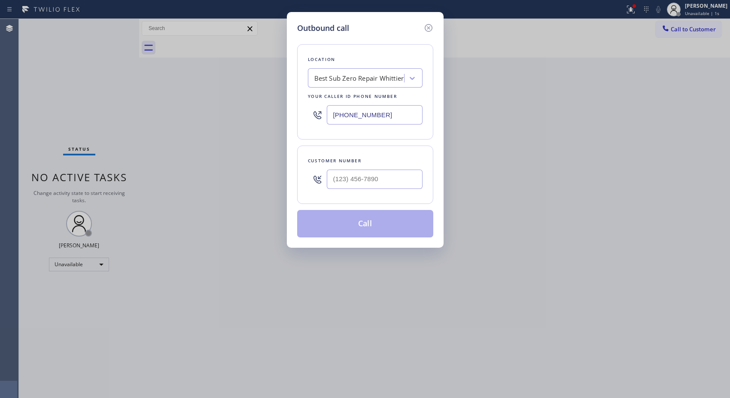
drag, startPoint x: 403, startPoint y: 110, endPoint x: 280, endPoint y: 70, distance: 128.6
click at [268, 95] on div "Outbound call Location Best Sub Zero Repair [GEOGRAPHIC_DATA] Your caller id ph…" at bounding box center [365, 199] width 730 height 398
paste input "626) 470-6107"
drag, startPoint x: 409, startPoint y: 113, endPoint x: 273, endPoint y: 82, distance: 139.4
click at [304, 105] on div "Location [PERSON_NAME] repair Your caller id phone number [PHONE_NUMBER]" at bounding box center [365, 91] width 136 height 95
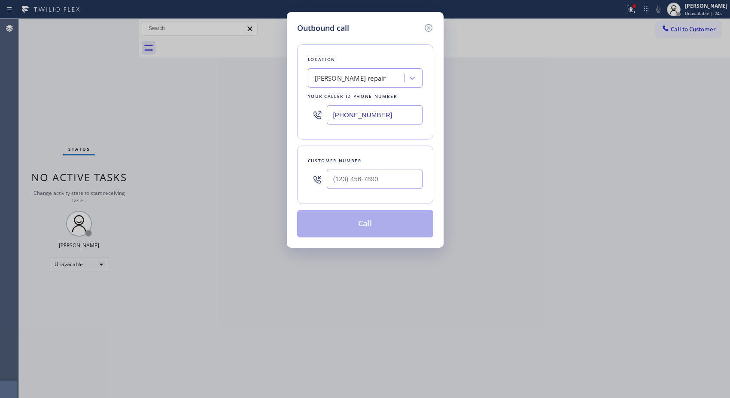
paste input "text"
type input "[PHONE_NUMBER]"
drag, startPoint x: 392, startPoint y: 183, endPoint x: 303, endPoint y: 184, distance: 89.7
click at [303, 184] on div "Customer number (___) ___-____" at bounding box center [365, 175] width 136 height 58
paste input "626) 485-6868"
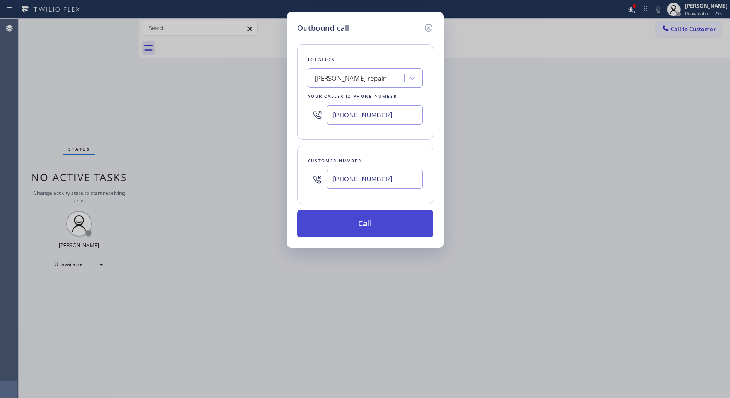
type input "[PHONE_NUMBER]"
click at [397, 220] on button "Call" at bounding box center [365, 223] width 136 height 27
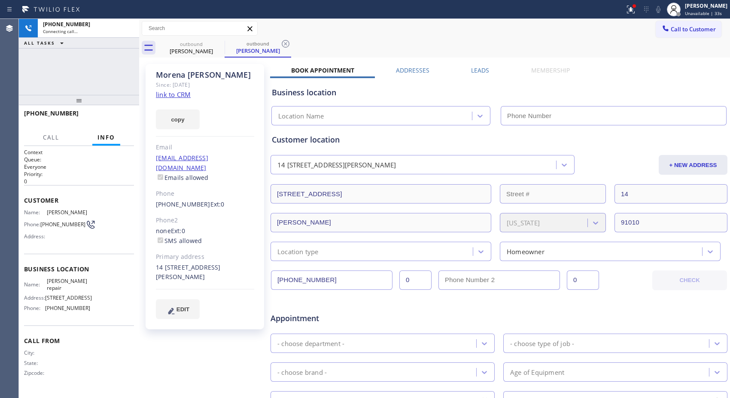
type input "[PHONE_NUMBER]"
click at [292, 45] on div "outbound [PERSON_NAME] outbound [PERSON_NAME]" at bounding box center [444, 47] width 572 height 19
click at [288, 45] on icon at bounding box center [286, 44] width 8 height 8
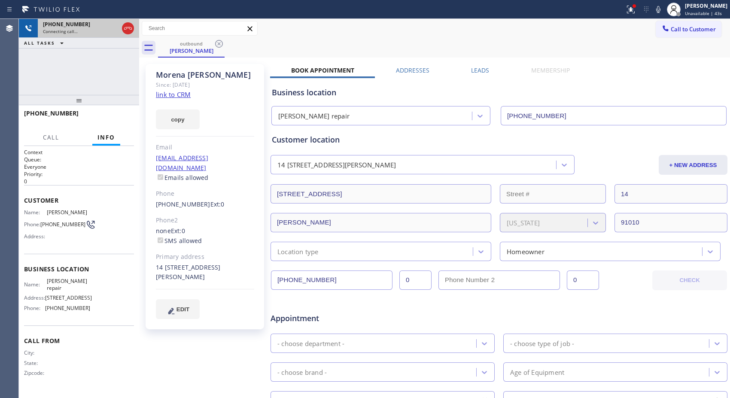
drag, startPoint x: 85, startPoint y: 101, endPoint x: 87, endPoint y: 21, distance: 79.9
click at [86, 22] on div "[PHONE_NUMBER] Connecting call… ALL TASKS ALL TASKS ACTIVE TASKS TASKS IN WRAP …" at bounding box center [79, 208] width 120 height 379
click at [130, 118] on div "[PHONE_NUMBER]" at bounding box center [79, 117] width 110 height 22
drag, startPoint x: 468, startPoint y: 37, endPoint x: 270, endPoint y: 41, distance: 198.8
click at [468, 37] on div "Call to Customer Outbound call Location [PERSON_NAME] repair Your caller id pho…" at bounding box center [434, 28] width 591 height 19
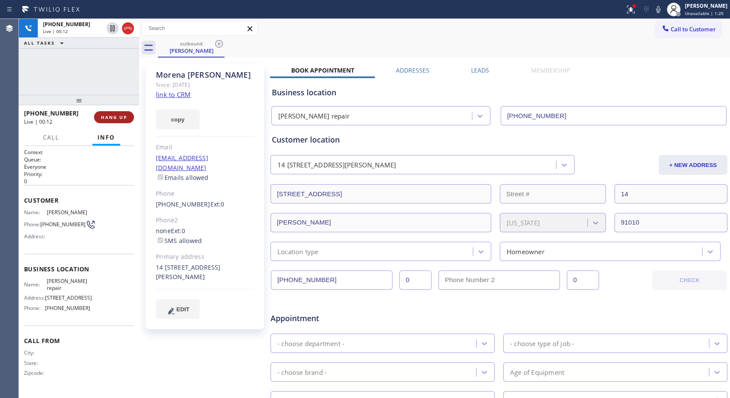
click at [111, 116] on span "HANG UP" at bounding box center [114, 117] width 26 height 6
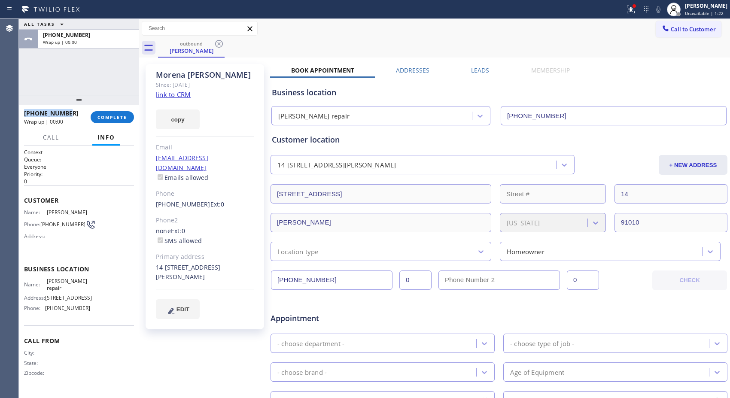
drag, startPoint x: 52, startPoint y: 111, endPoint x: 24, endPoint y: 110, distance: 27.5
click at [24, 110] on div "[PHONE_NUMBER]" at bounding box center [54, 113] width 61 height 8
copy span "[PHONE_NUMBER]"
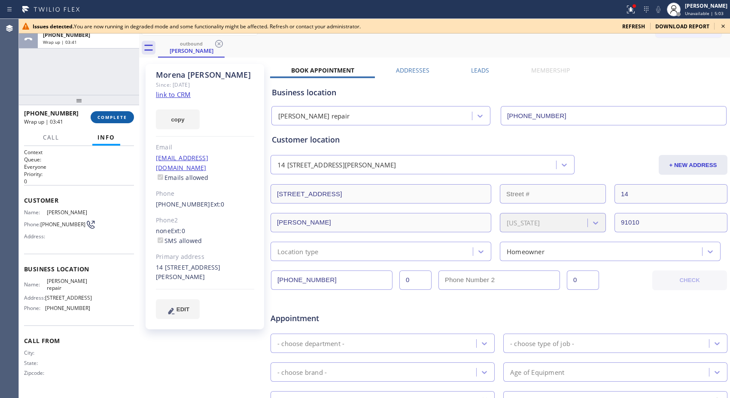
click at [106, 112] on div "[PHONE_NUMBER] Wrap up | 03:41 COMPLETE" at bounding box center [79, 117] width 110 height 22
click at [111, 114] on span "COMPLETE" at bounding box center [112, 117] width 30 height 6
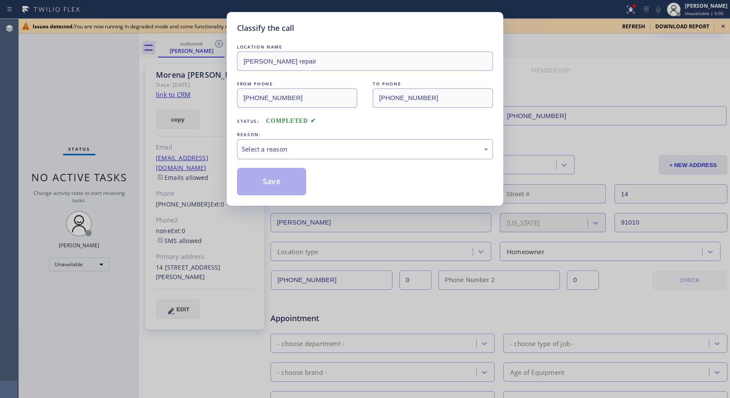
click at [722, 27] on div "Classify the call LOCATION NAME [PERSON_NAME] repair FROM PHONE [PHONE_NUMBER] …" at bounding box center [365, 199] width 730 height 398
click at [382, 153] on div "Select a reason" at bounding box center [365, 149] width 246 height 10
drag, startPoint x: 299, startPoint y: 181, endPoint x: 126, endPoint y: 2, distance: 248.6
click at [296, 177] on button "Save" at bounding box center [271, 181] width 69 height 27
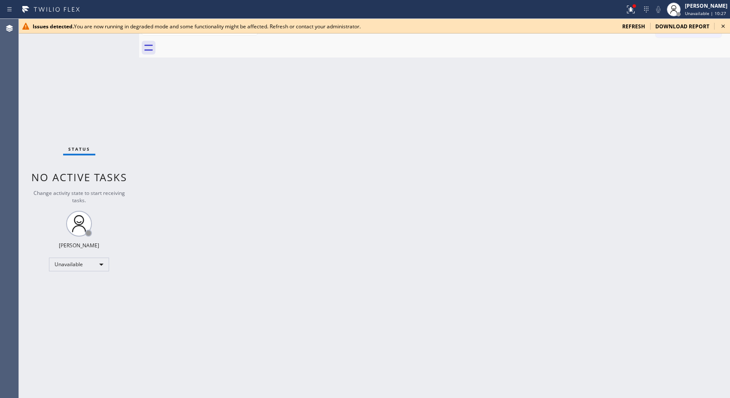
click at [722, 27] on icon at bounding box center [723, 26] width 10 height 10
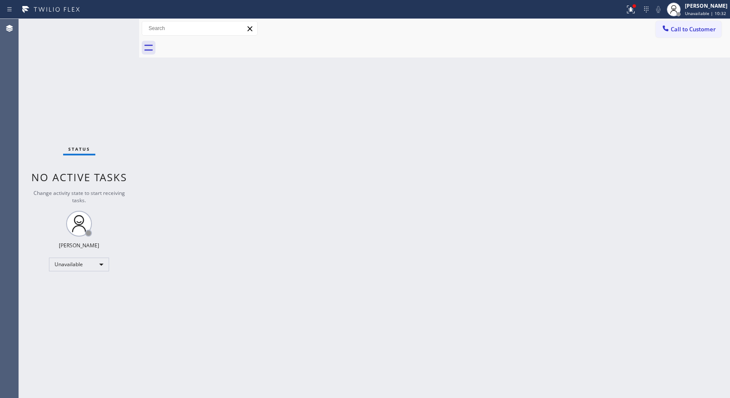
click at [533, 152] on div "Back to Dashboard Change Sender ID Customers Technicians Select a contact Outbo…" at bounding box center [434, 208] width 591 height 379
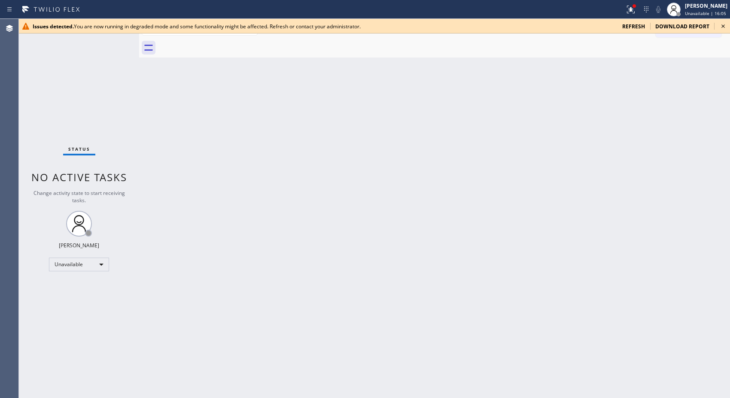
click at [718, 27] on icon at bounding box center [723, 26] width 10 height 10
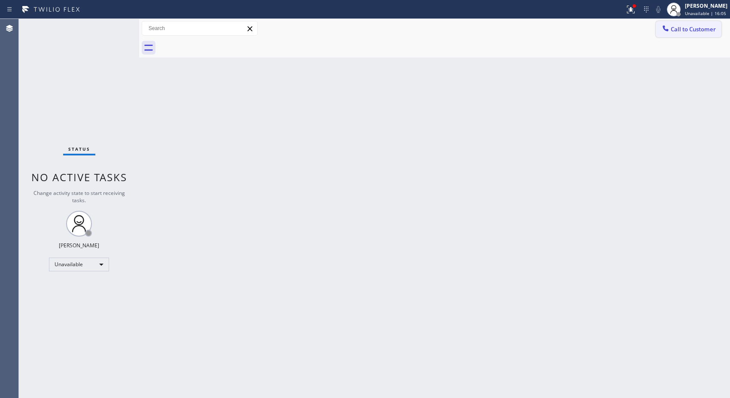
click at [704, 35] on button "Call to Customer" at bounding box center [688, 29] width 66 height 16
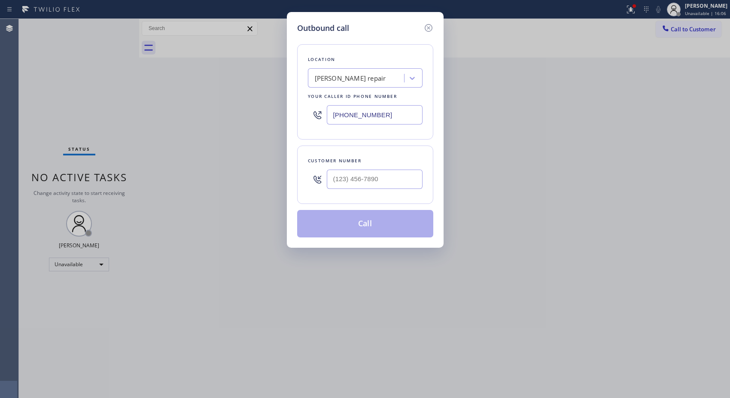
drag, startPoint x: 335, startPoint y: 113, endPoint x: 273, endPoint y: 109, distance: 62.4
click at [273, 109] on div "Outbound call Location [PERSON_NAME] repair Your caller id phone number [PHONE_…" at bounding box center [365, 199] width 730 height 398
paste input "323) 416-2342"
drag, startPoint x: 405, startPoint y: 111, endPoint x: 310, endPoint y: 106, distance: 95.4
click at [310, 106] on div "[PHONE_NUMBER]" at bounding box center [365, 115] width 115 height 28
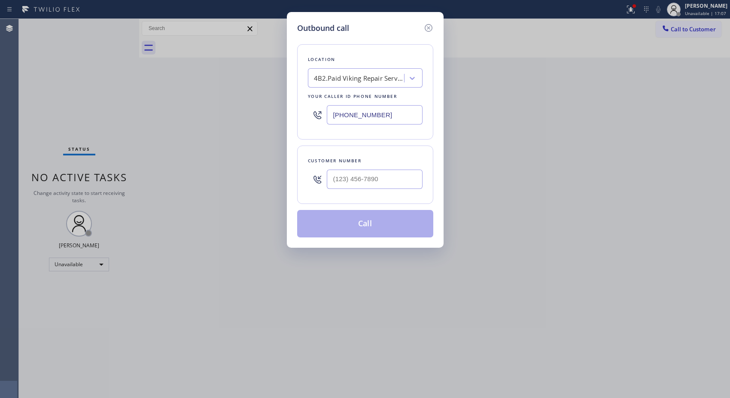
paste input "text"
type input "[PHONE_NUMBER]"
paste input "818) 371-0595"
drag, startPoint x: 403, startPoint y: 174, endPoint x: 285, endPoint y: 164, distance: 119.3
click at [285, 164] on div "Outbound call Location 4B2.Paid Viking Repair Service Your caller id phone numb…" at bounding box center [365, 199] width 730 height 398
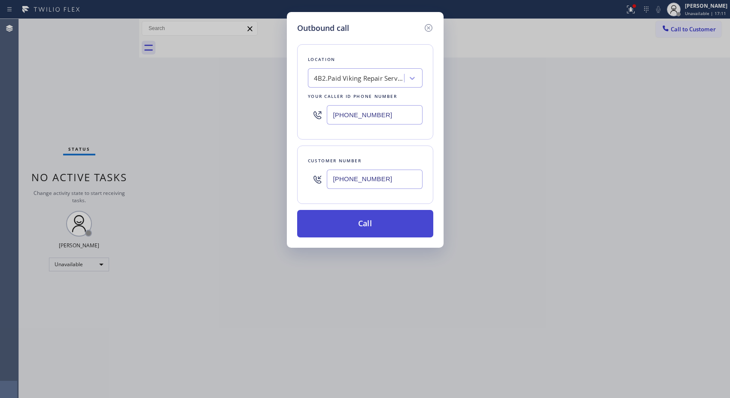
type input "[PHONE_NUMBER]"
click at [397, 224] on button "Call" at bounding box center [365, 223] width 136 height 27
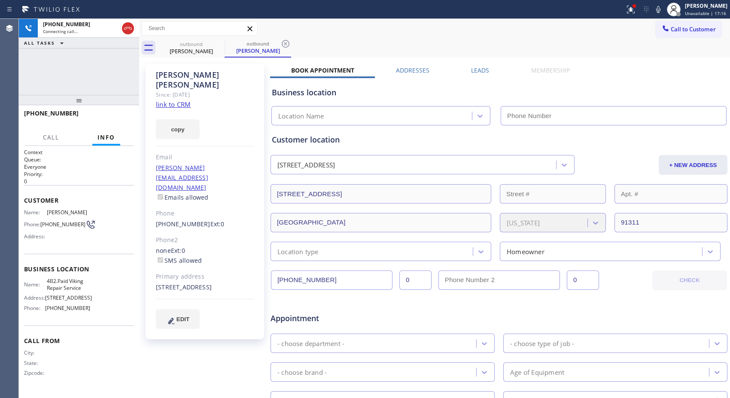
type input "[PHONE_NUMBER]"
click at [288, 44] on icon at bounding box center [285, 44] width 10 height 10
drag, startPoint x: 93, startPoint y: 103, endPoint x: 95, endPoint y: 73, distance: 30.5
click at [95, 73] on div "[PHONE_NUMBER] Connecting call… ALL TASKS ALL TASKS ACTIVE TASKS TASKS IN WRAP …" at bounding box center [79, 208] width 120 height 379
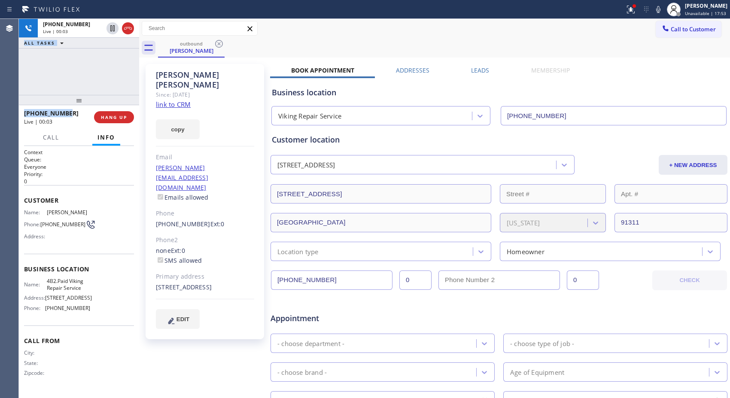
drag, startPoint x: 49, startPoint y: 112, endPoint x: 17, endPoint y: 109, distance: 31.9
click at [17, 109] on div "Agent Desktop Classify the call LOCATION NAME 5 Star Air Anaheim FROM PHONE [PH…" at bounding box center [365, 208] width 730 height 379
click at [61, 80] on div "[PHONE_NUMBER] Live | 00:04 ALL TASKS ALL TASKS ACTIVE TASKS TASKS IN WRAP UP" at bounding box center [79, 57] width 120 height 76
click at [70, 113] on div "[PHONE_NUMBER]" at bounding box center [56, 113] width 64 height 8
click at [61, 89] on div "[PHONE_NUMBER] Live | 00:05 ALL TASKS ALL TASKS ACTIVE TASKS TASKS IN WRAP UP" at bounding box center [79, 57] width 120 height 76
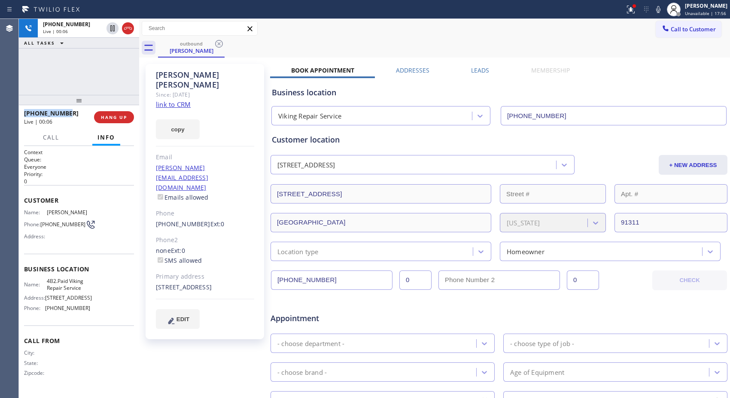
drag, startPoint x: 52, startPoint y: 114, endPoint x: 25, endPoint y: 114, distance: 26.6
click at [25, 114] on div "[PHONE_NUMBER]" at bounding box center [56, 113] width 64 height 8
copy span "[PHONE_NUMBER]"
click at [122, 117] on span "HANG UP" at bounding box center [114, 117] width 26 height 6
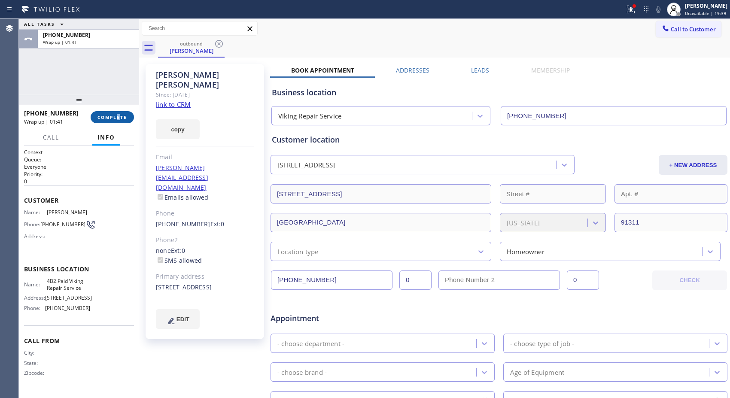
click at [117, 112] on div "[PHONE_NUMBER] Wrap up | 01:41 COMPLETE" at bounding box center [79, 117] width 110 height 22
click at [119, 118] on span "COMPLETE" at bounding box center [112, 117] width 30 height 6
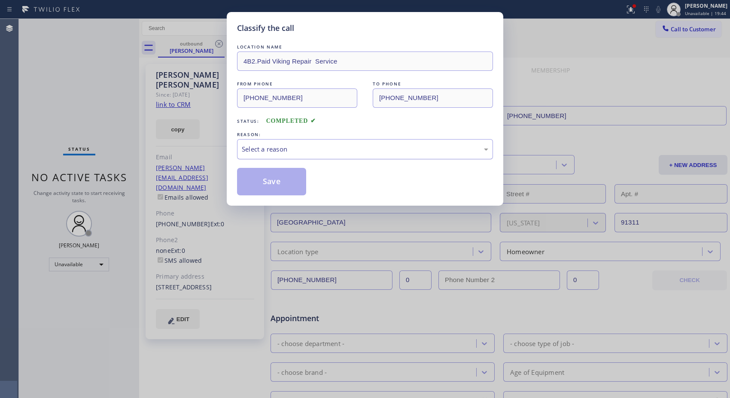
click at [426, 149] on div "Select a reason" at bounding box center [365, 149] width 246 height 10
drag, startPoint x: 266, startPoint y: 183, endPoint x: 237, endPoint y: 88, distance: 100.2
click at [265, 183] on button "Save" at bounding box center [271, 181] width 69 height 27
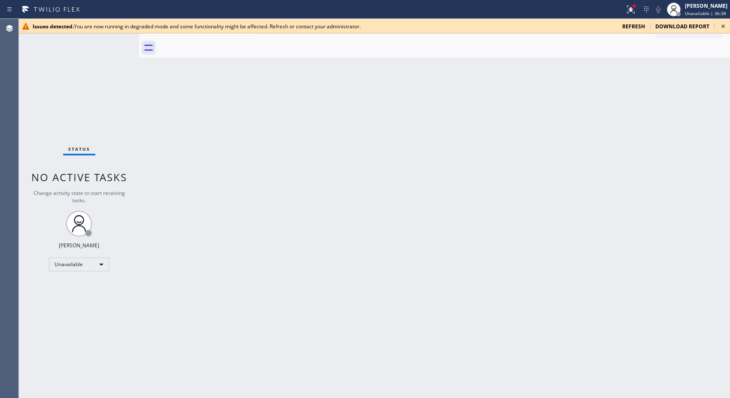
click at [724, 27] on icon at bounding box center [723, 26] width 10 height 10
click at [723, 25] on icon at bounding box center [722, 25] width 3 height 3
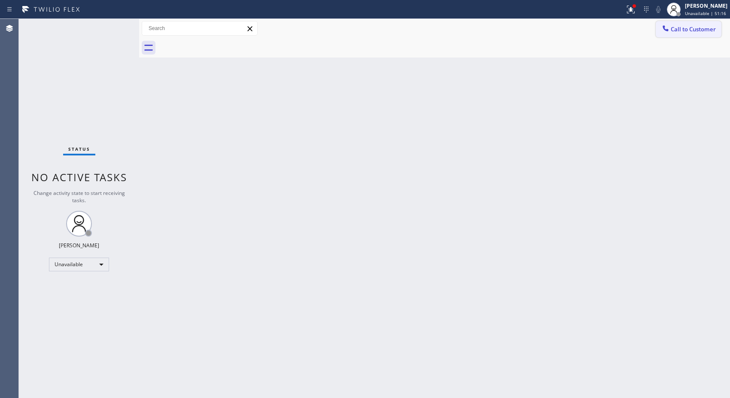
click at [707, 33] on span "Call to Customer" at bounding box center [692, 29] width 45 height 8
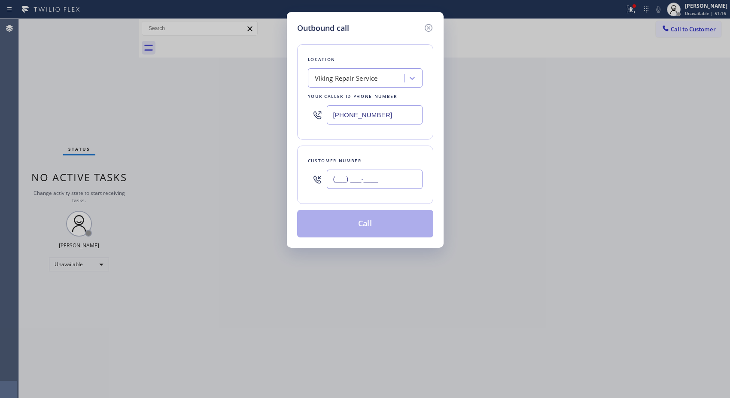
drag, startPoint x: 361, startPoint y: 179, endPoint x: 284, endPoint y: 157, distance: 79.9
click at [301, 168] on div "Customer number (___) ___-____" at bounding box center [365, 175] width 136 height 58
paste input "508) 277-7711"
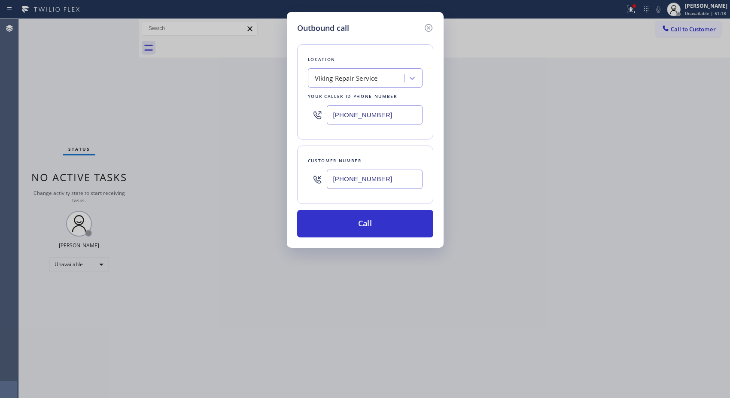
type input "[PHONE_NUMBER]"
drag, startPoint x: 378, startPoint y: 114, endPoint x: 326, endPoint y: 116, distance: 52.0
click at [326, 116] on div "[PHONE_NUMBER]" at bounding box center [365, 115] width 115 height 28
paste input "760) 389-7717"
type input "[PHONE_NUMBER]"
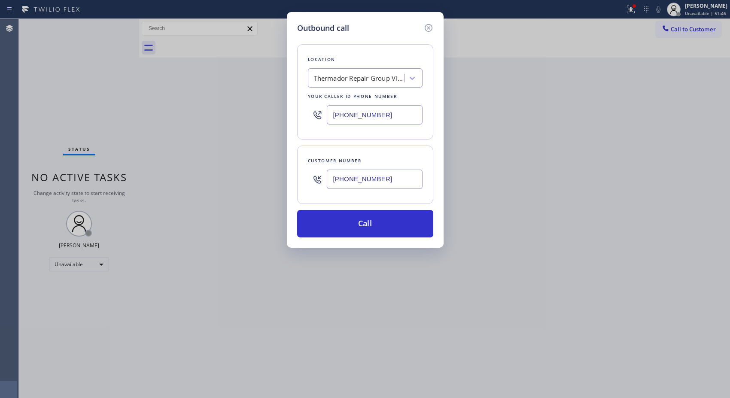
click at [388, 179] on input "[PHONE_NUMBER]" at bounding box center [375, 179] width 96 height 19
drag, startPoint x: 385, startPoint y: 220, endPoint x: 368, endPoint y: 194, distance: 31.7
click at [383, 218] on button "Call" at bounding box center [365, 223] width 136 height 27
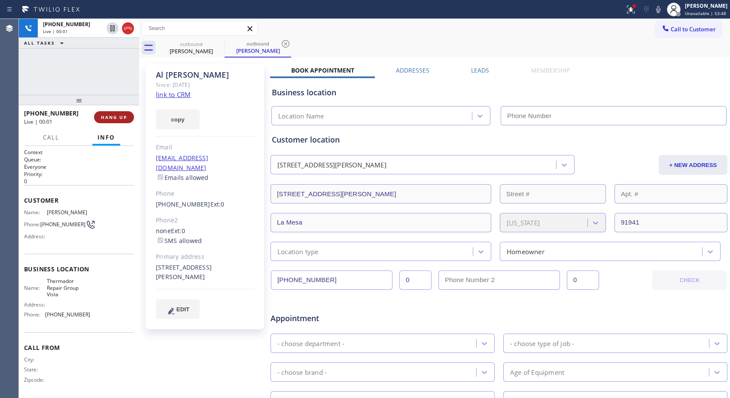
type input "[PHONE_NUMBER]"
click at [107, 117] on span "HANG UP" at bounding box center [114, 117] width 26 height 6
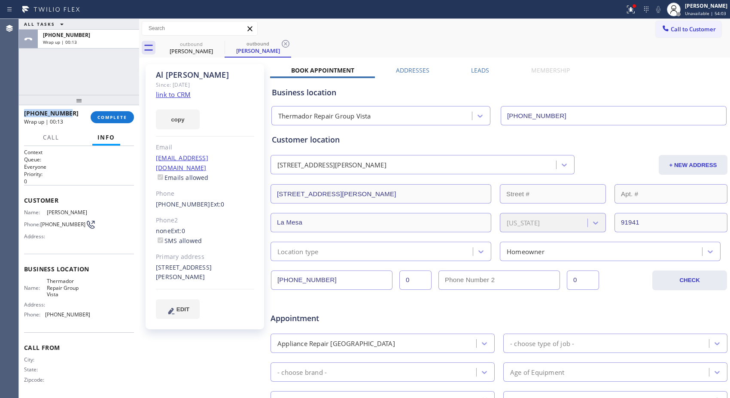
drag, startPoint x: 54, startPoint y: 113, endPoint x: 25, endPoint y: 113, distance: 29.2
click at [25, 113] on div "[PHONE_NUMBER]" at bounding box center [54, 113] width 61 height 8
drag, startPoint x: 109, startPoint y: 117, endPoint x: 106, endPoint y: 108, distance: 9.6
click at [110, 118] on span "COMPLETE" at bounding box center [112, 117] width 30 height 6
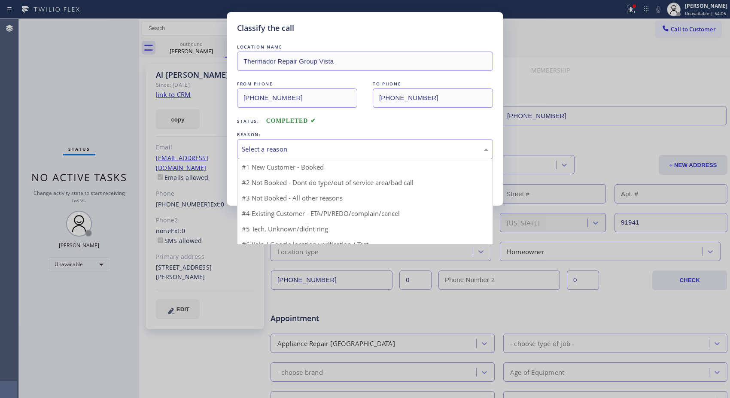
click at [306, 155] on div "Select a reason" at bounding box center [365, 149] width 256 height 20
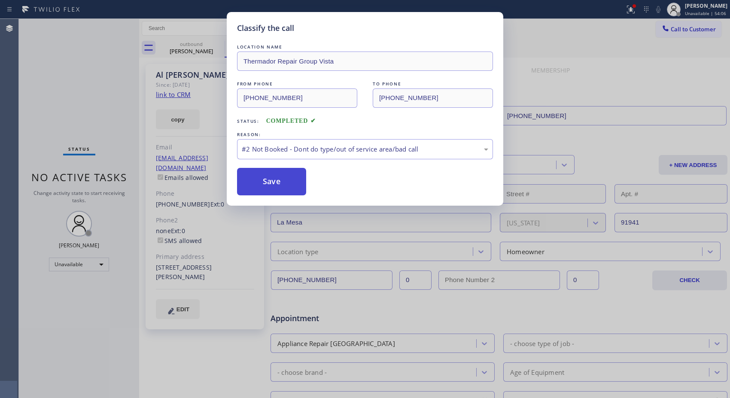
click at [272, 185] on button "Save" at bounding box center [271, 181] width 69 height 27
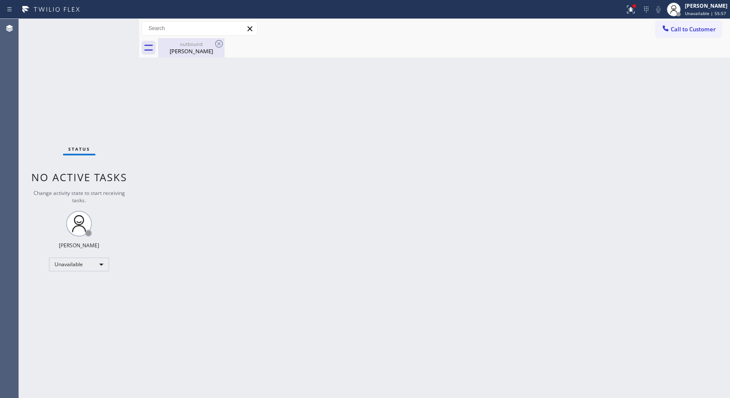
click at [200, 46] on div "outbound" at bounding box center [191, 44] width 65 height 6
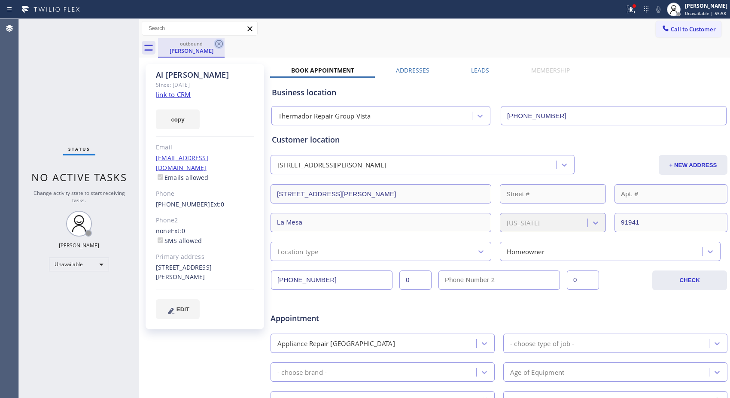
click at [218, 44] on icon at bounding box center [219, 44] width 8 height 8
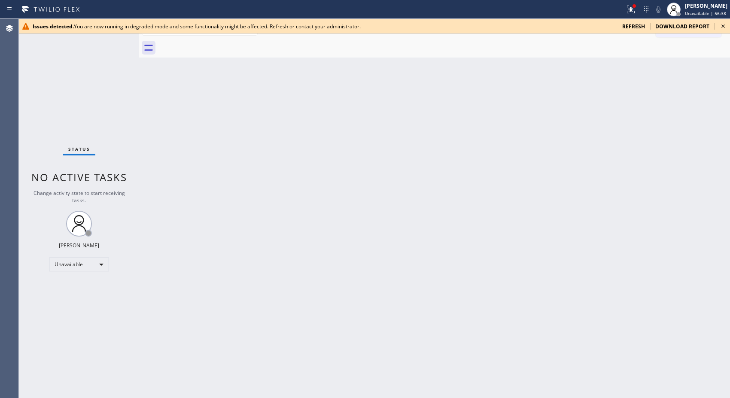
click at [723, 24] on icon at bounding box center [723, 26] width 10 height 10
click at [722, 26] on icon at bounding box center [723, 26] width 10 height 10
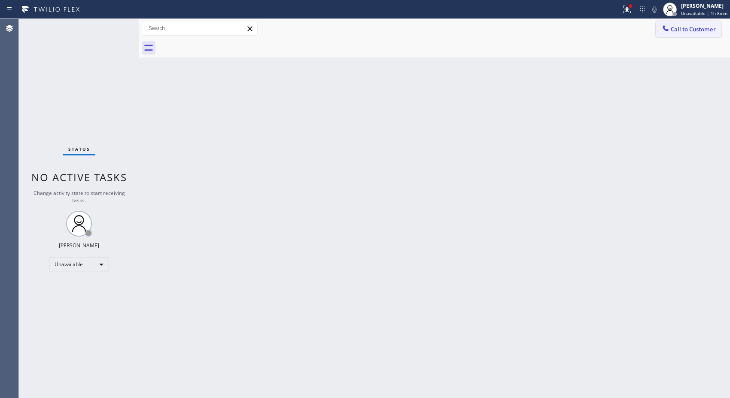
click at [705, 30] on span "Call to Customer" at bounding box center [692, 29] width 45 height 8
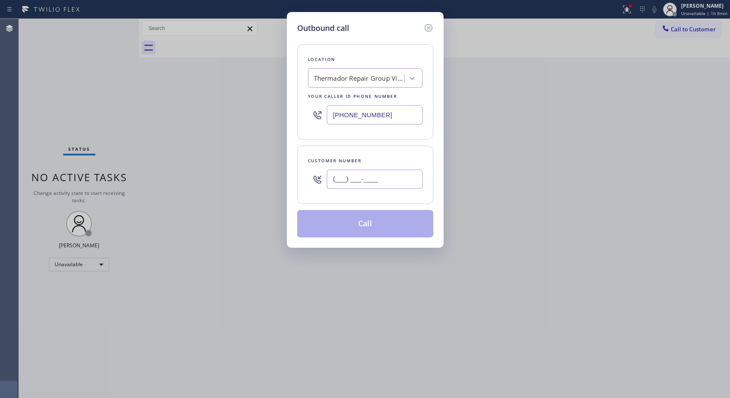
drag, startPoint x: 400, startPoint y: 182, endPoint x: 259, endPoint y: 94, distance: 166.4
click at [296, 164] on div "Outbound call Location Thermador Repair Group Vista Your caller id phone number…" at bounding box center [365, 130] width 157 height 236
paste input "847) 641-0619"
type input "[PHONE_NUMBER]"
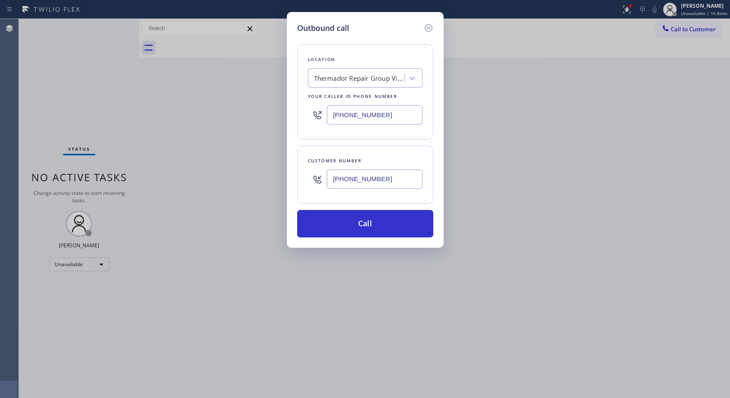
drag, startPoint x: 354, startPoint y: 109, endPoint x: 320, endPoint y: 108, distance: 33.9
click at [322, 109] on div "[PHONE_NUMBER]" at bounding box center [365, 115] width 115 height 28
paste input "877) 618-6771"
type input "[PHONE_NUMBER]"
click at [388, 230] on button "Call" at bounding box center [365, 223] width 136 height 27
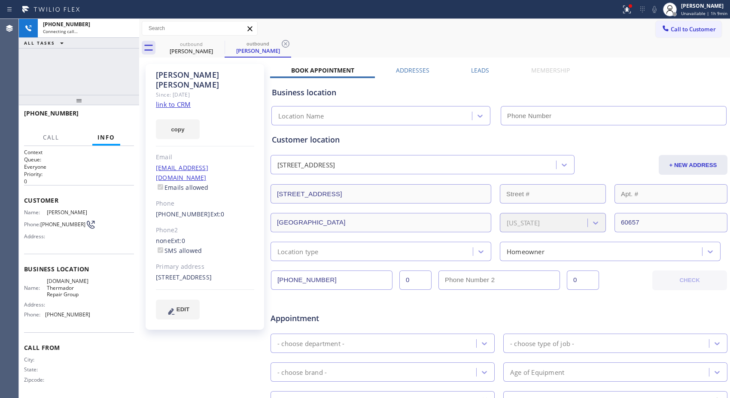
type input "[PHONE_NUMBER]"
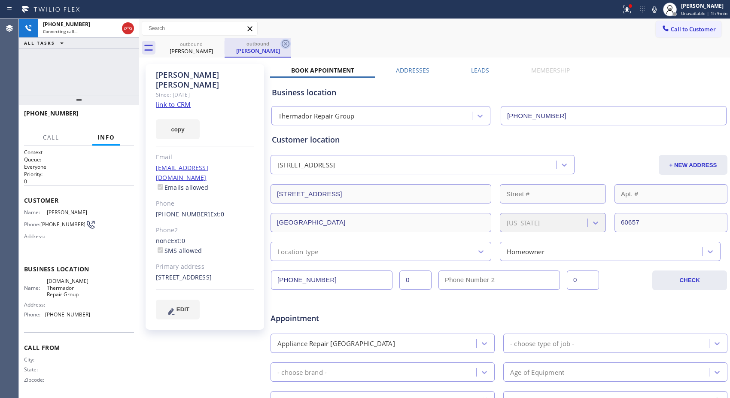
click at [286, 46] on icon at bounding box center [285, 44] width 10 height 10
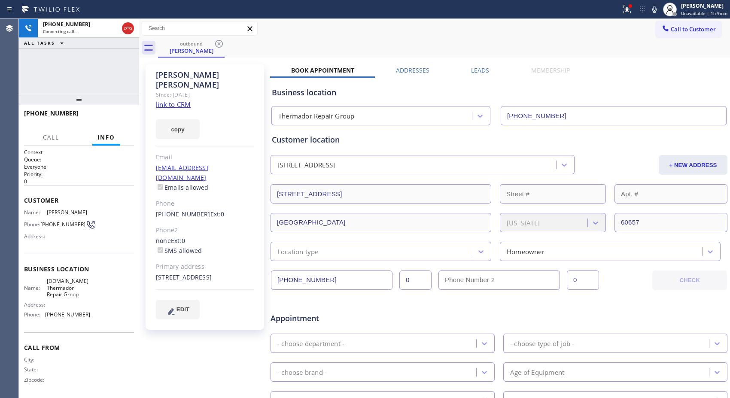
drag, startPoint x: 90, startPoint y: 103, endPoint x: 91, endPoint y: 88, distance: 15.5
click at [91, 88] on div "[PHONE_NUMBER] Connecting call… ALL TASKS ALL TASKS ACTIVE TASKS TASKS IN WRAP …" at bounding box center [79, 208] width 120 height 379
click at [82, 90] on div "[PHONE_NUMBER] Connecting call… ALL TASKS ALL TASKS ACTIVE TASKS TASKS IN WRAP …" at bounding box center [79, 208] width 120 height 379
click at [121, 118] on span "HANG UP" at bounding box center [114, 117] width 26 height 6
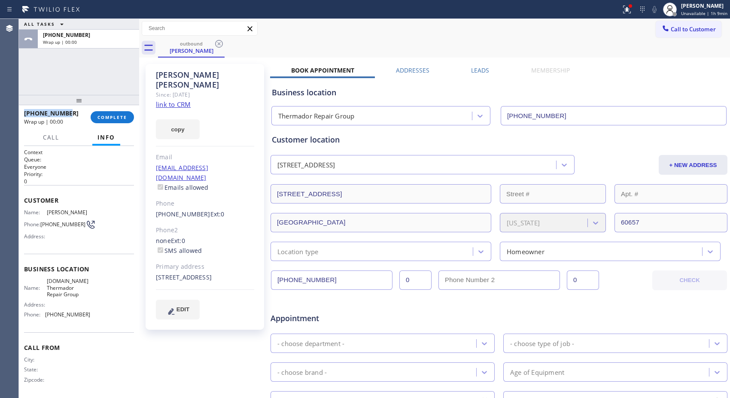
copy span "[PHONE_NUMBER]"
drag, startPoint x: 72, startPoint y: 116, endPoint x: 155, endPoint y: 72, distance: 94.3
click at [22, 112] on div "[PHONE_NUMBER] Wrap up | 00:00 COMPLETE" at bounding box center [79, 117] width 120 height 24
drag, startPoint x: 113, startPoint y: 116, endPoint x: 114, endPoint y: 102, distance: 14.2
click at [113, 116] on span "COMPLETE" at bounding box center [112, 117] width 30 height 6
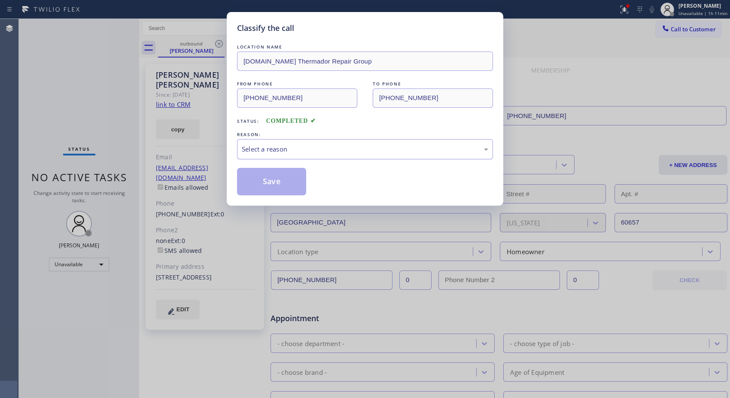
drag, startPoint x: 428, startPoint y: 151, endPoint x: 416, endPoint y: 155, distance: 12.8
click at [419, 153] on div "Select a reason" at bounding box center [365, 149] width 246 height 10
click at [285, 186] on button "Save" at bounding box center [271, 181] width 69 height 27
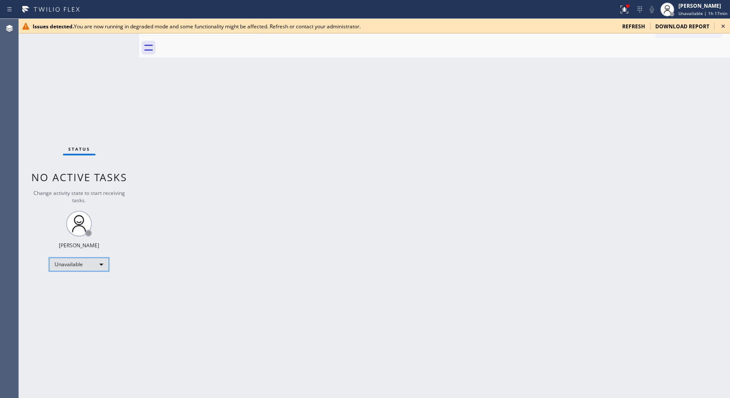
click at [97, 260] on div "Unavailable" at bounding box center [79, 265] width 60 height 14
click at [82, 308] on li "Break" at bounding box center [78, 308] width 58 height 10
click at [432, 174] on div "Back to Dashboard Change Sender ID Customers Technicians Select a contact Outbo…" at bounding box center [434, 208] width 591 height 379
